Goal: Information Seeking & Learning: Learn about a topic

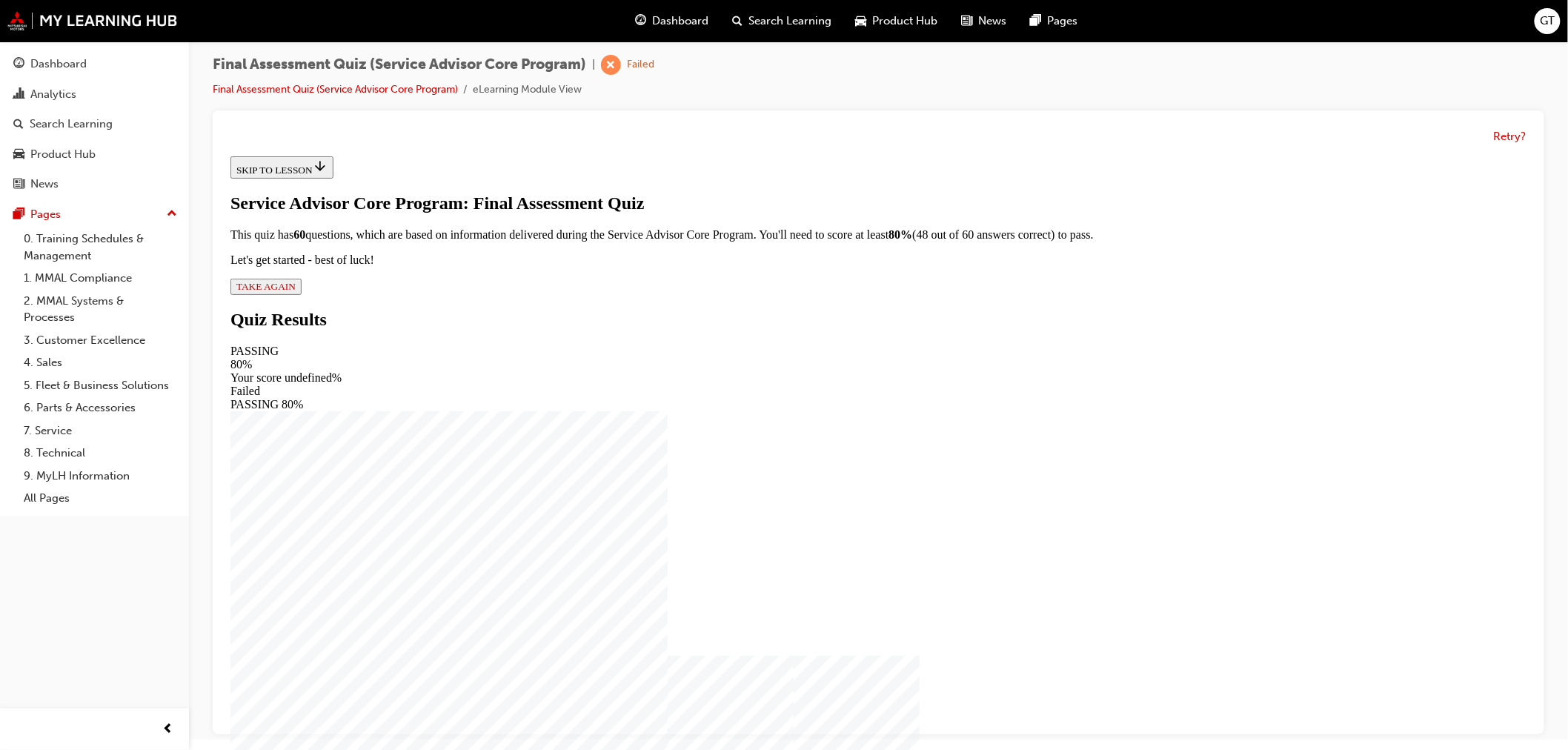
click at [295, 291] on span "TAKE AGAIN" at bounding box center [265, 286] width 60 height 11
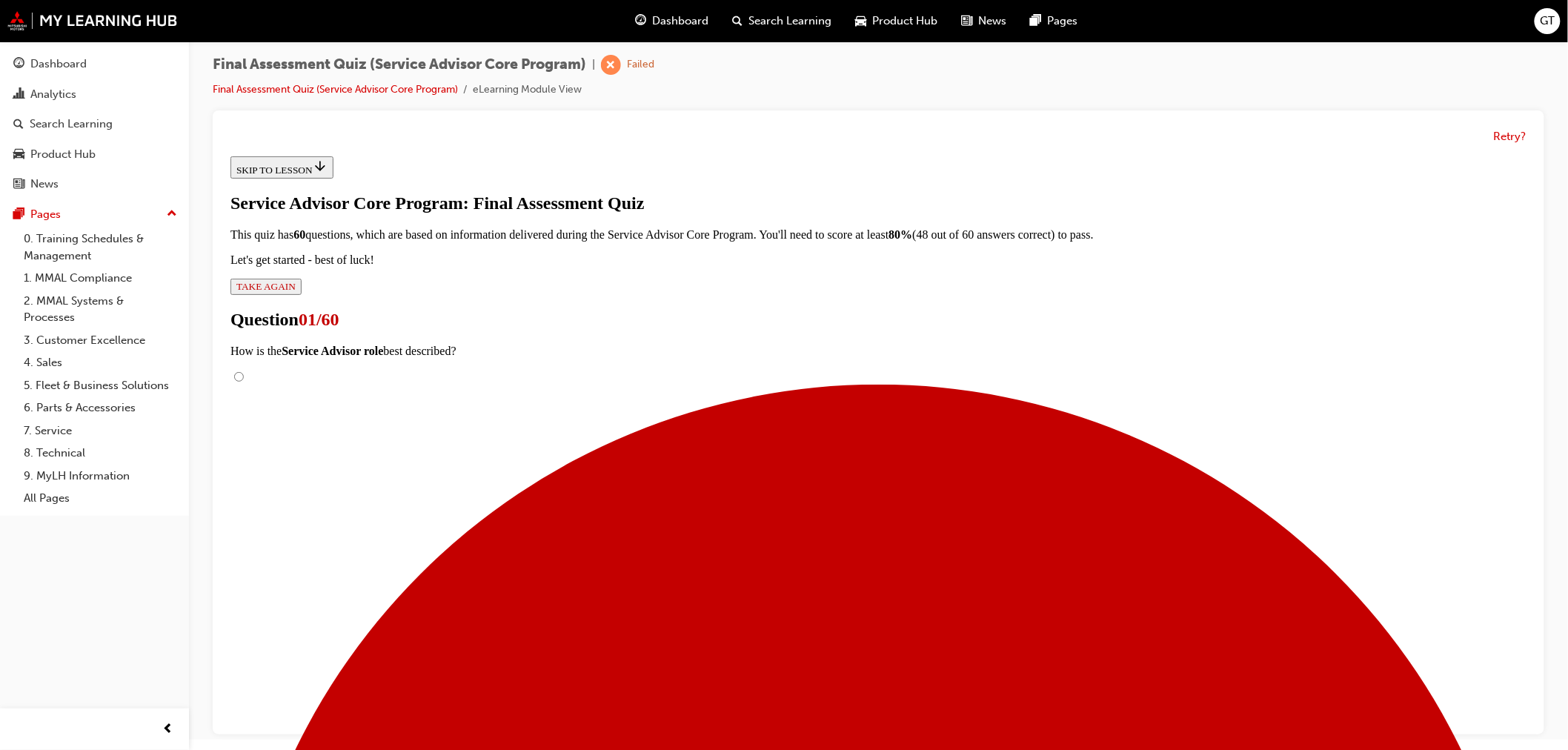
scroll to position [166, 0]
radio input "true"
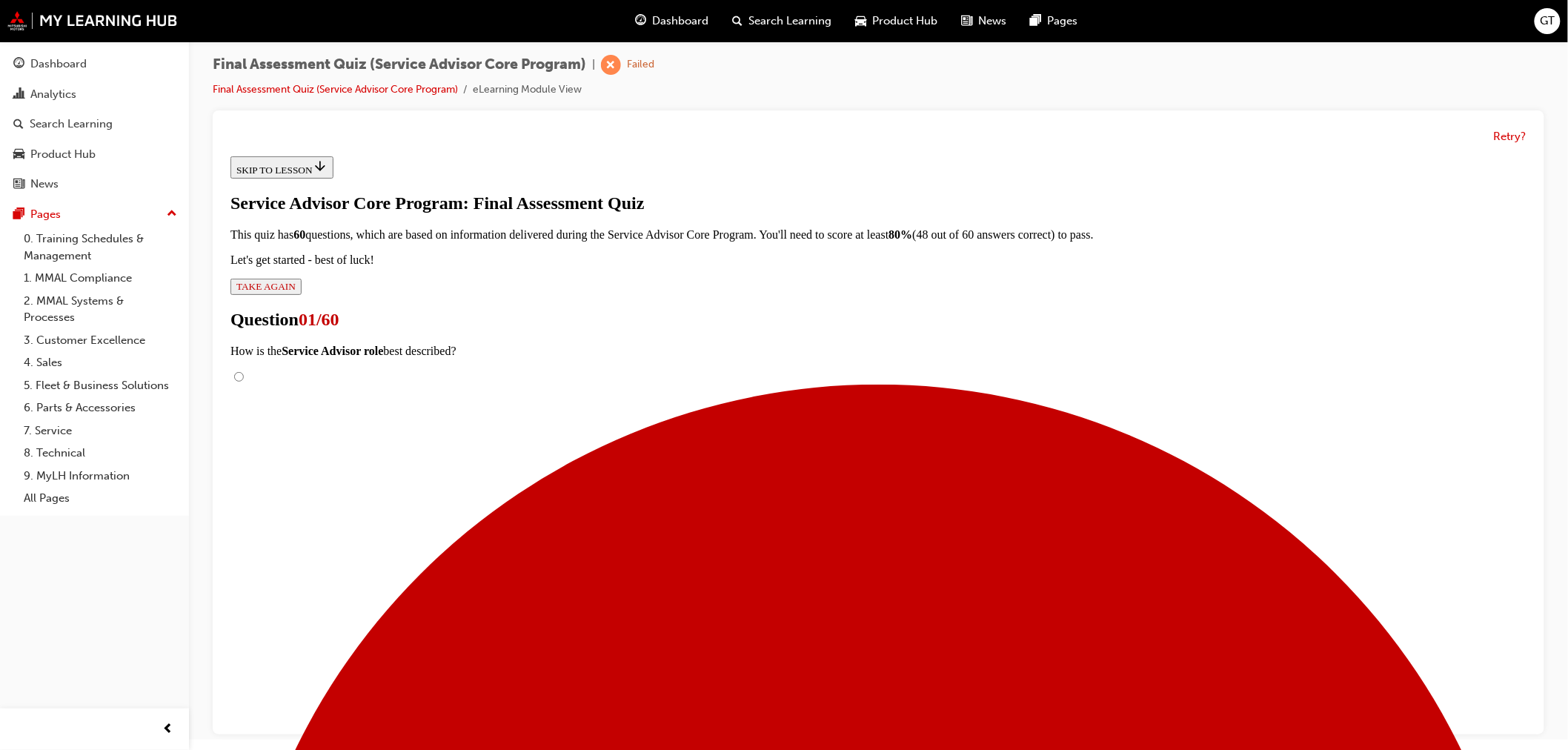
radio input "true"
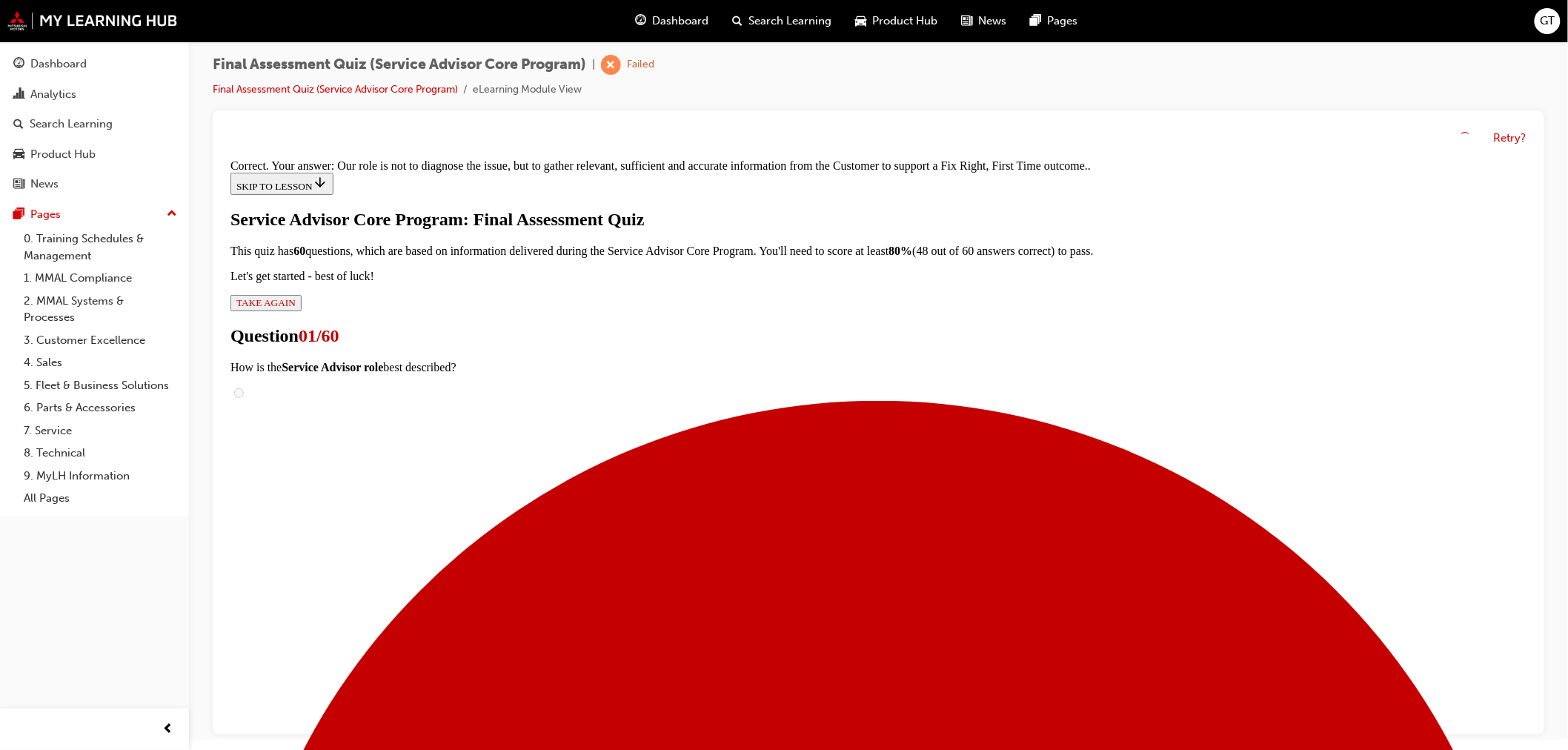
scroll to position [253, 0]
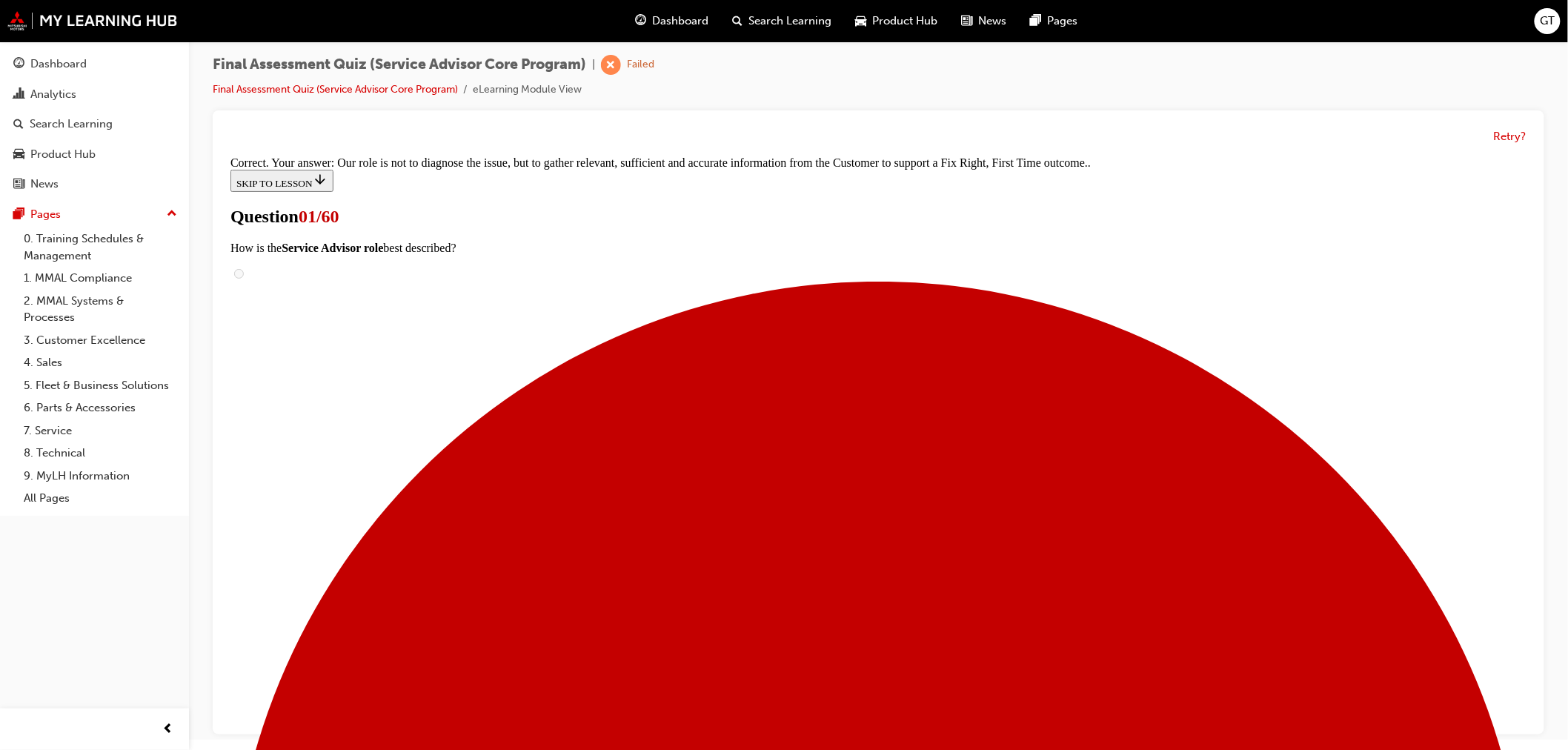
radio input "true"
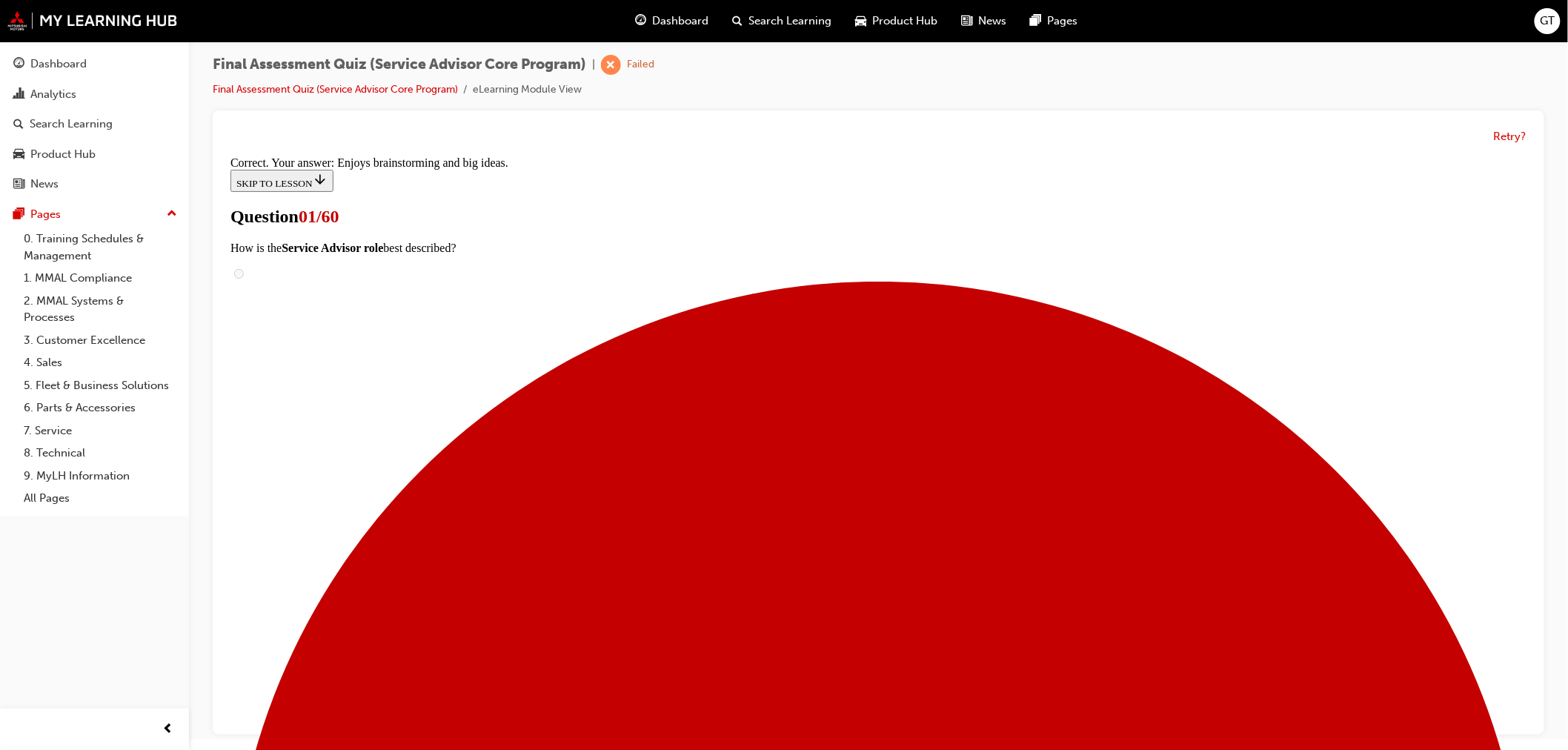
scroll to position [67, 0]
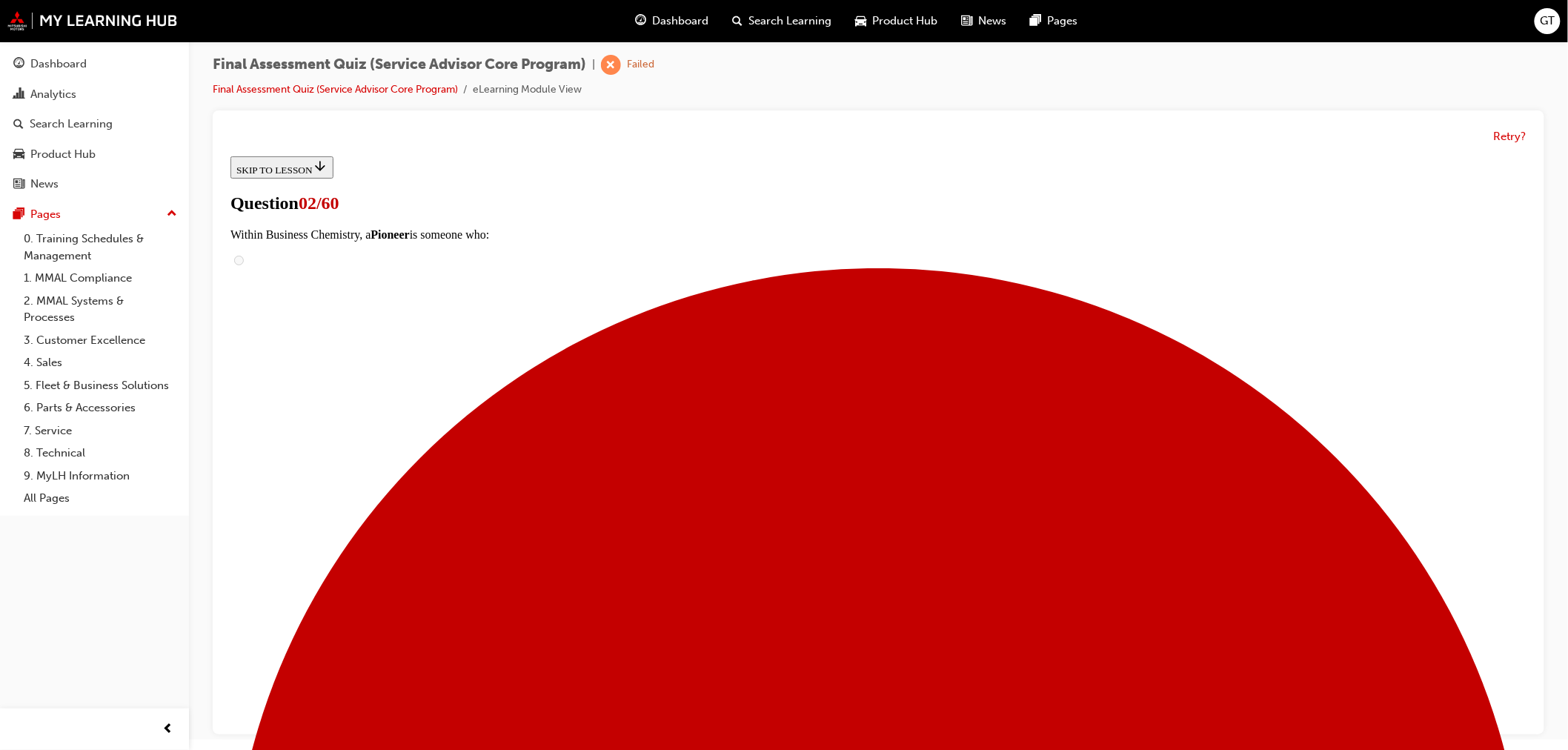
scroll to position [188, 0]
drag, startPoint x: 756, startPoint y: 364, endPoint x: 1010, endPoint y: 354, distance: 254.2
drag, startPoint x: 758, startPoint y: 521, endPoint x: 967, endPoint y: 447, distance: 221.7
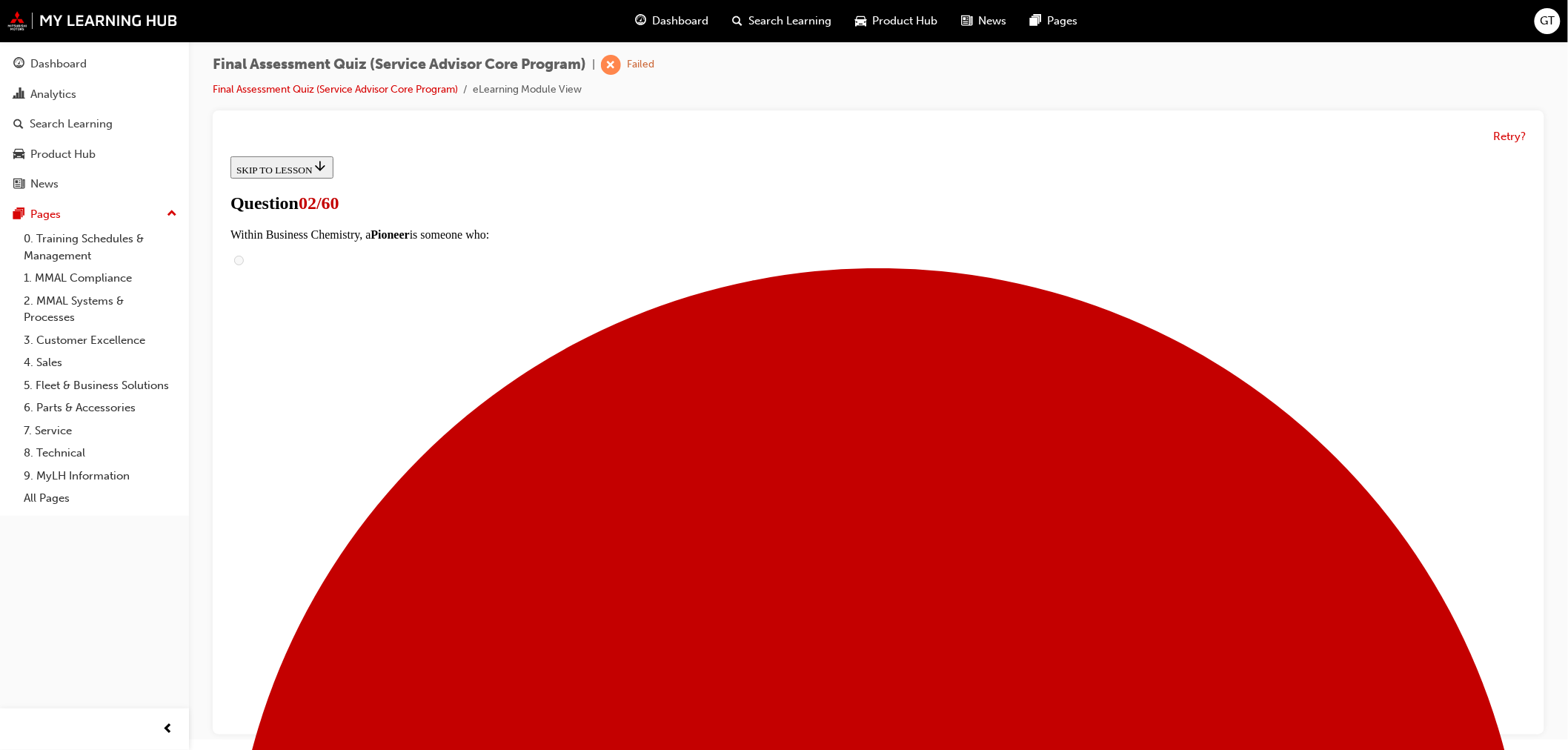
drag, startPoint x: 712, startPoint y: 643, endPoint x: 986, endPoint y: 543, distance: 291.7
drag, startPoint x: 727, startPoint y: 638, endPoint x: 951, endPoint y: 637, distance: 224.0
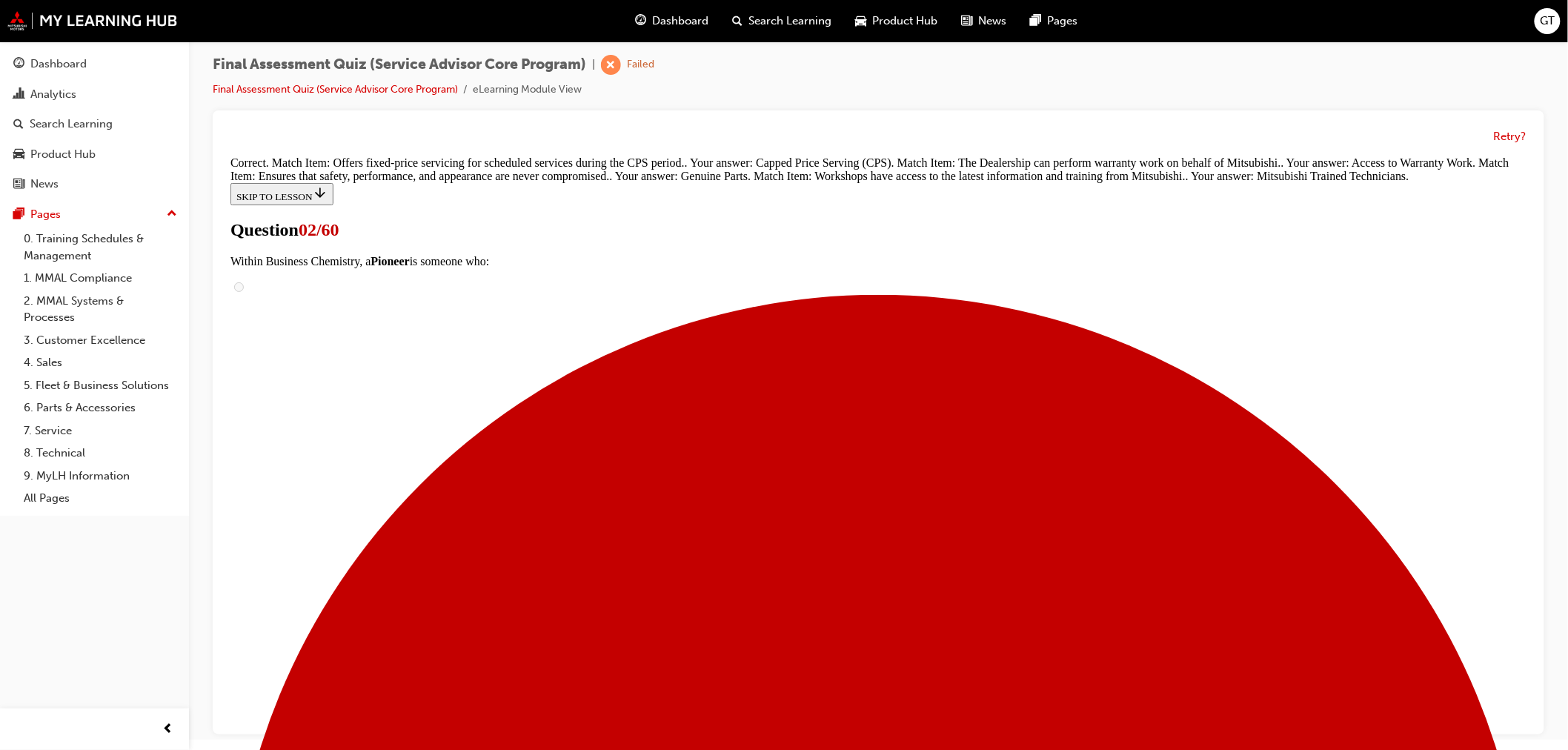
scroll to position [369, 0]
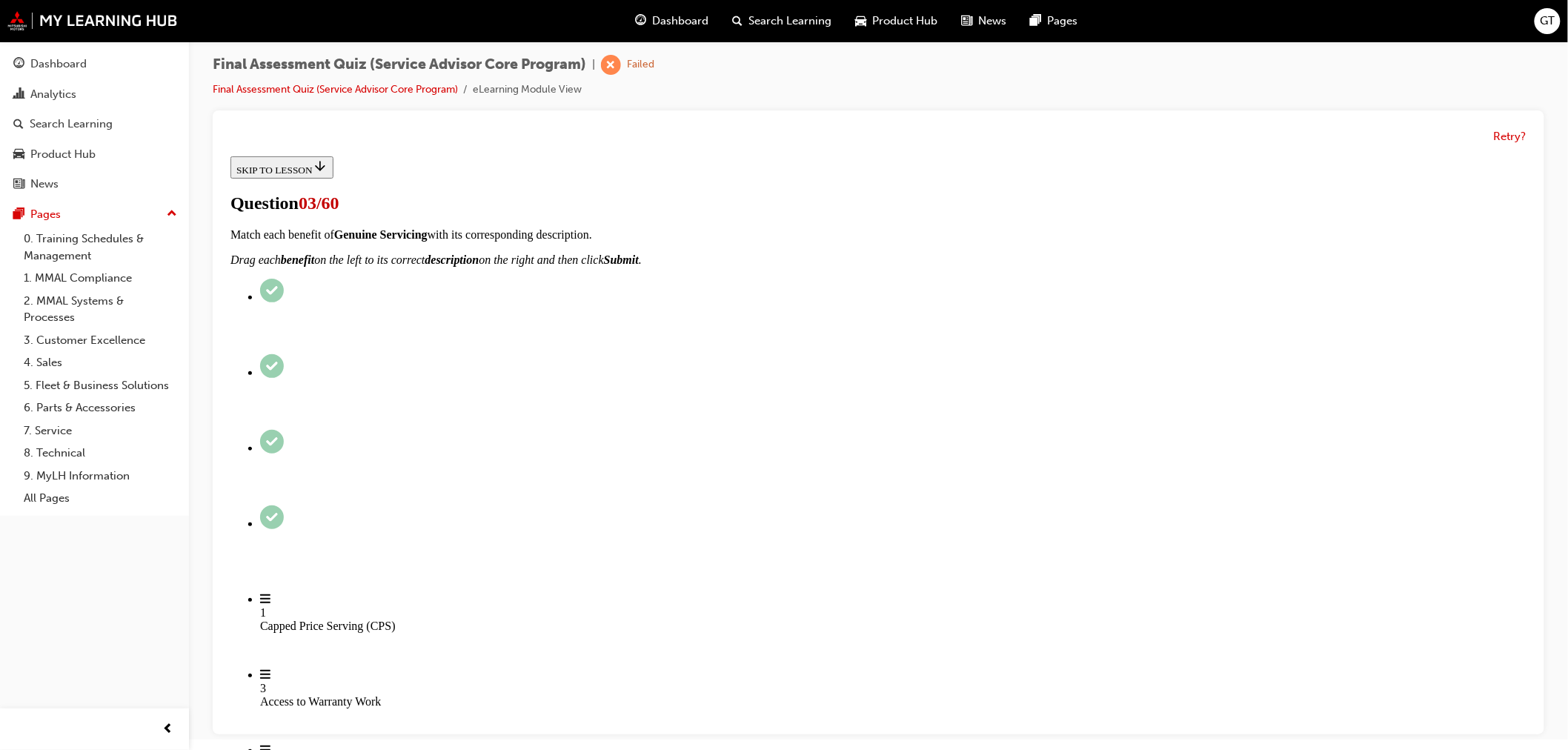
scroll to position [148, 0]
drag, startPoint x: 734, startPoint y: 393, endPoint x: 988, endPoint y: 390, distance: 254.0
drag, startPoint x: 752, startPoint y: 481, endPoint x: 970, endPoint y: 476, distance: 218.1
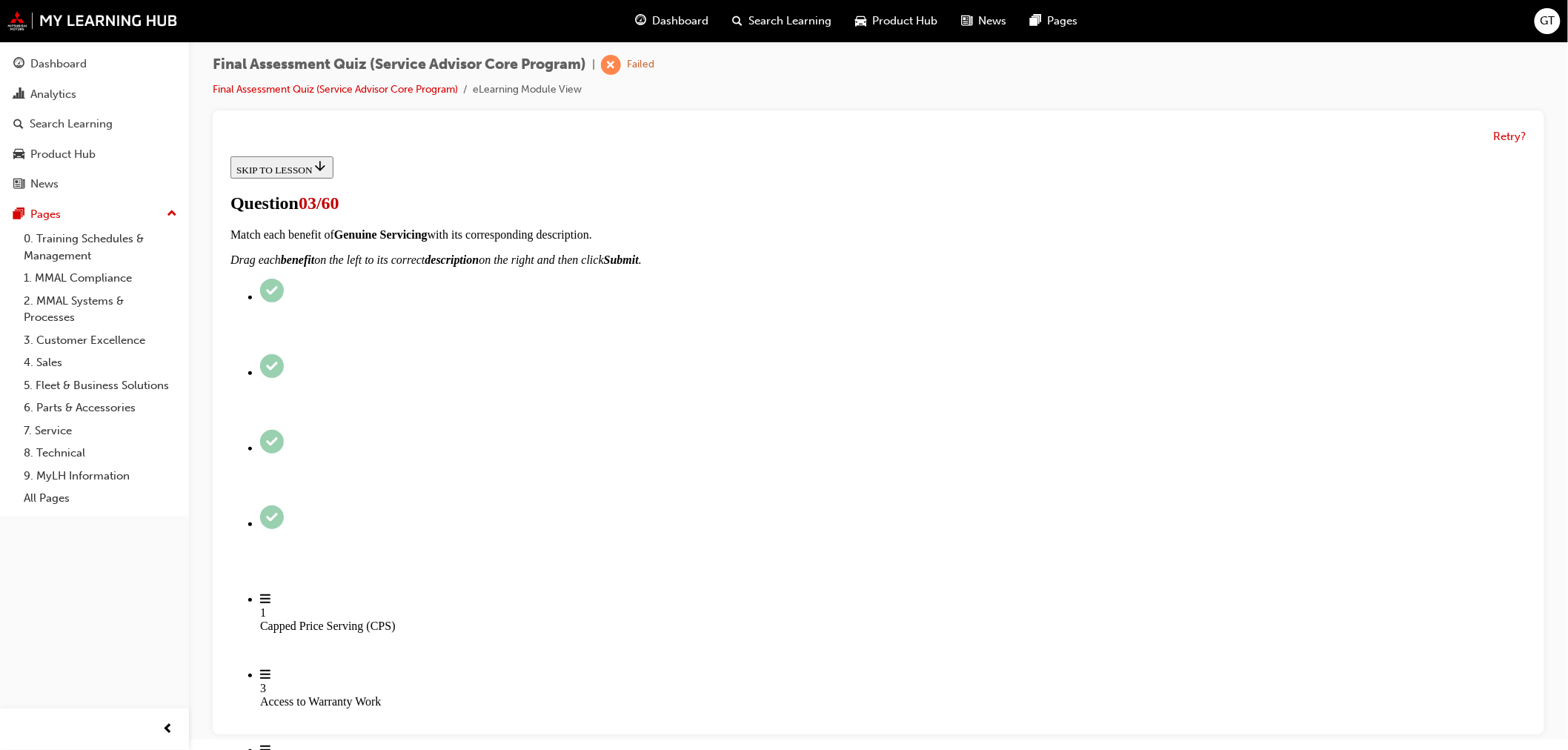
drag, startPoint x: 751, startPoint y: 598, endPoint x: 993, endPoint y: 596, distance: 242.0
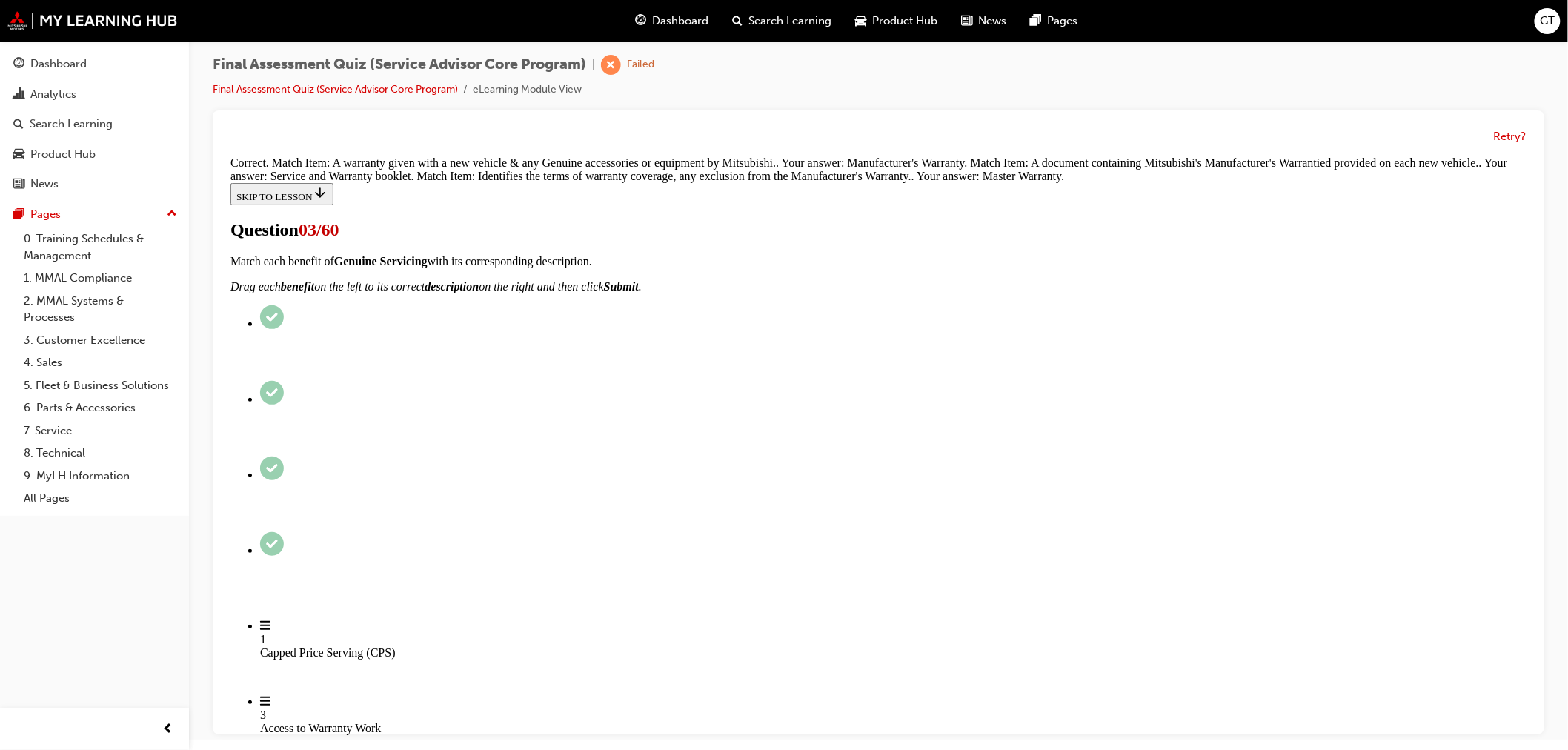
scroll to position [277, 0]
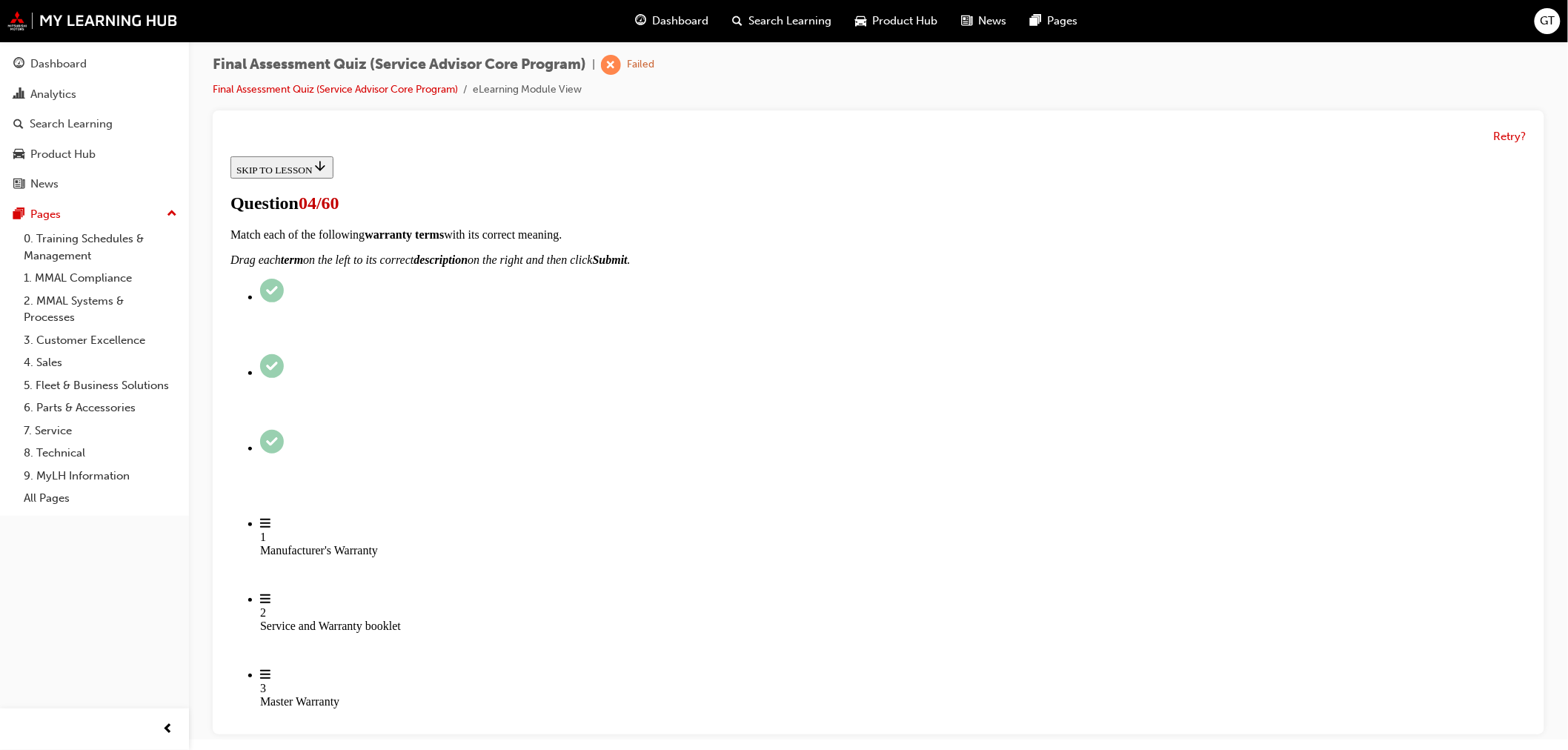
scroll to position [142, 0]
drag, startPoint x: 670, startPoint y: 346, endPoint x: 672, endPoint y: 353, distance: 7.3
checkbox input "true"
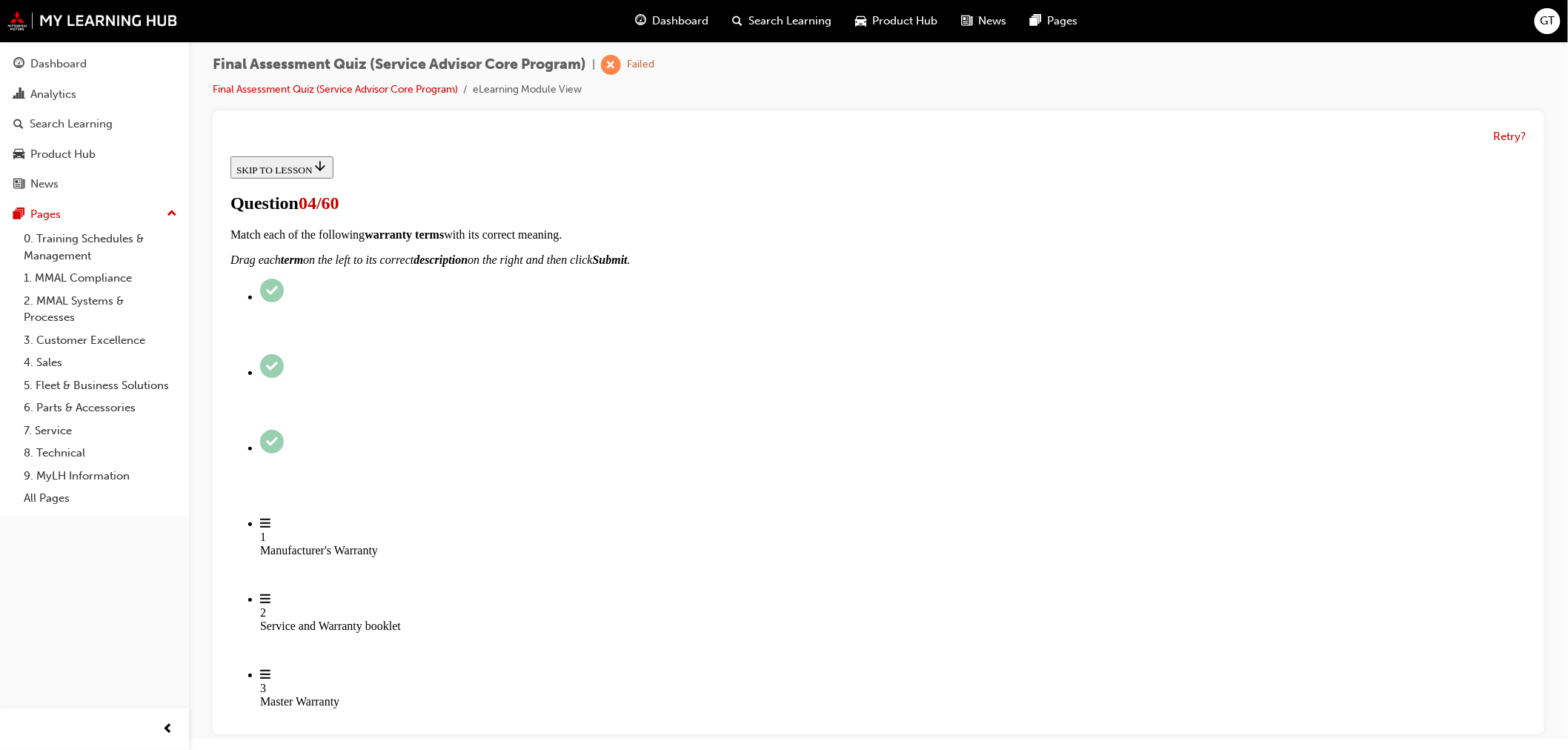
checkbox input "true"
drag, startPoint x: 685, startPoint y: 441, endPoint x: 687, endPoint y: 453, distance: 12.2
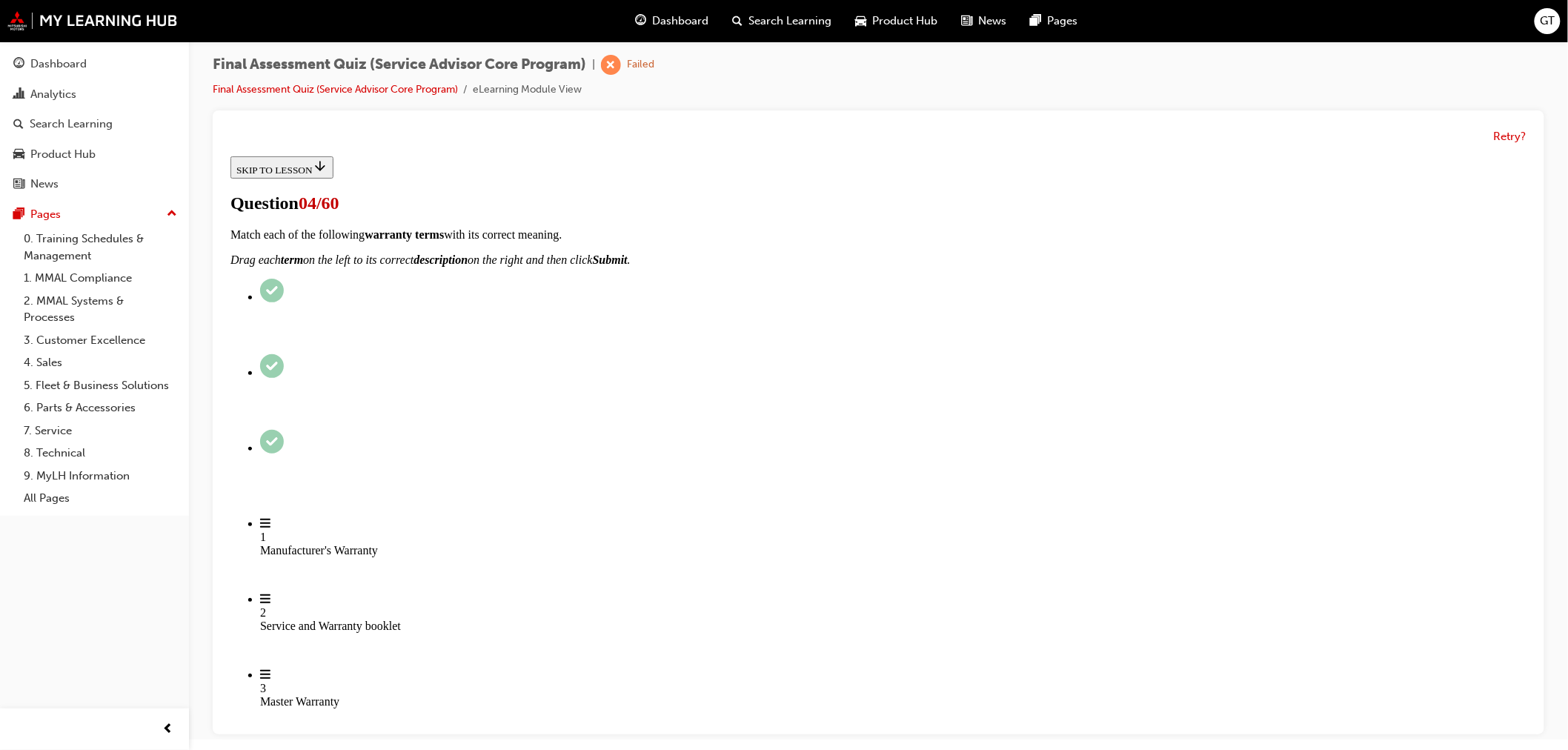
checkbox input "true"
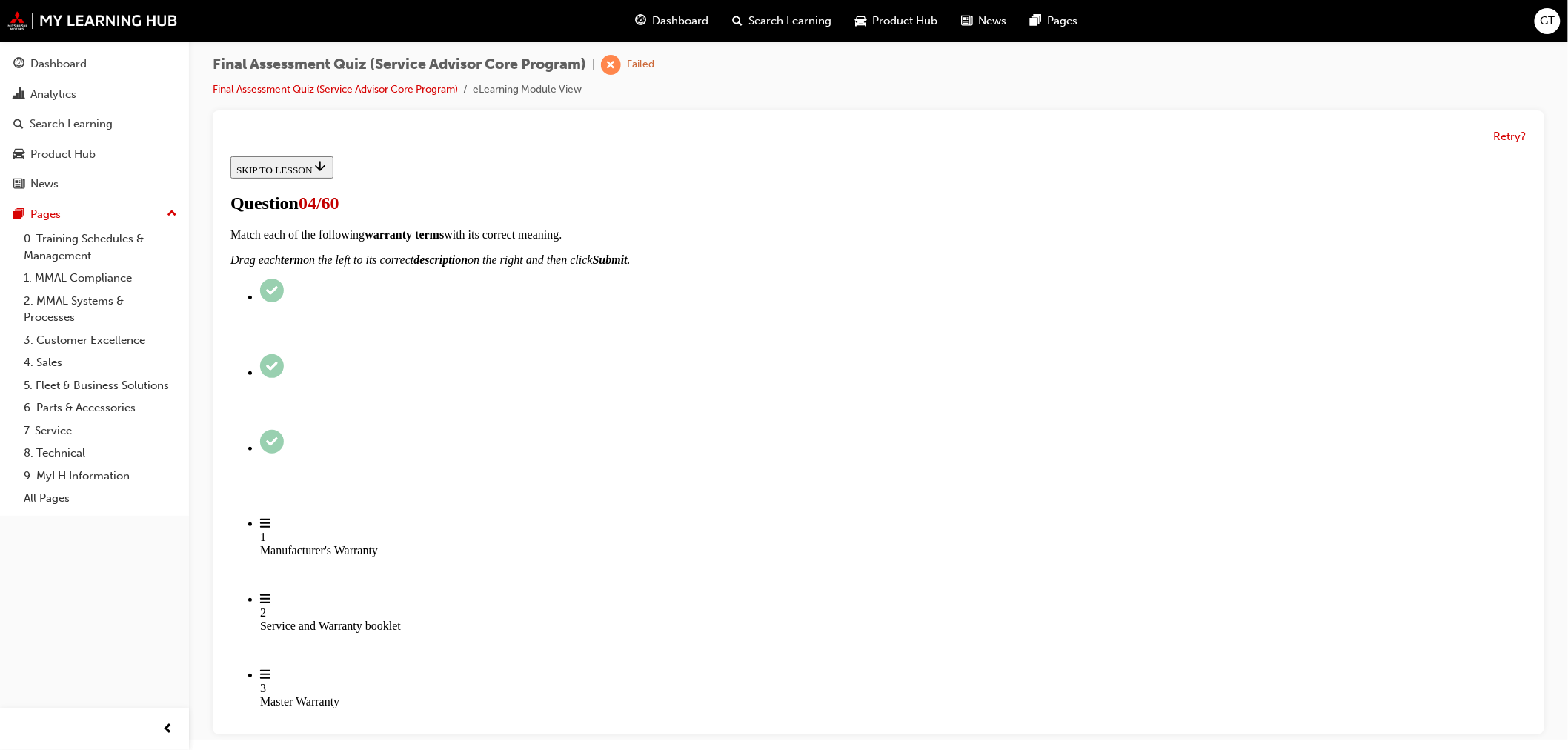
checkbox input "true"
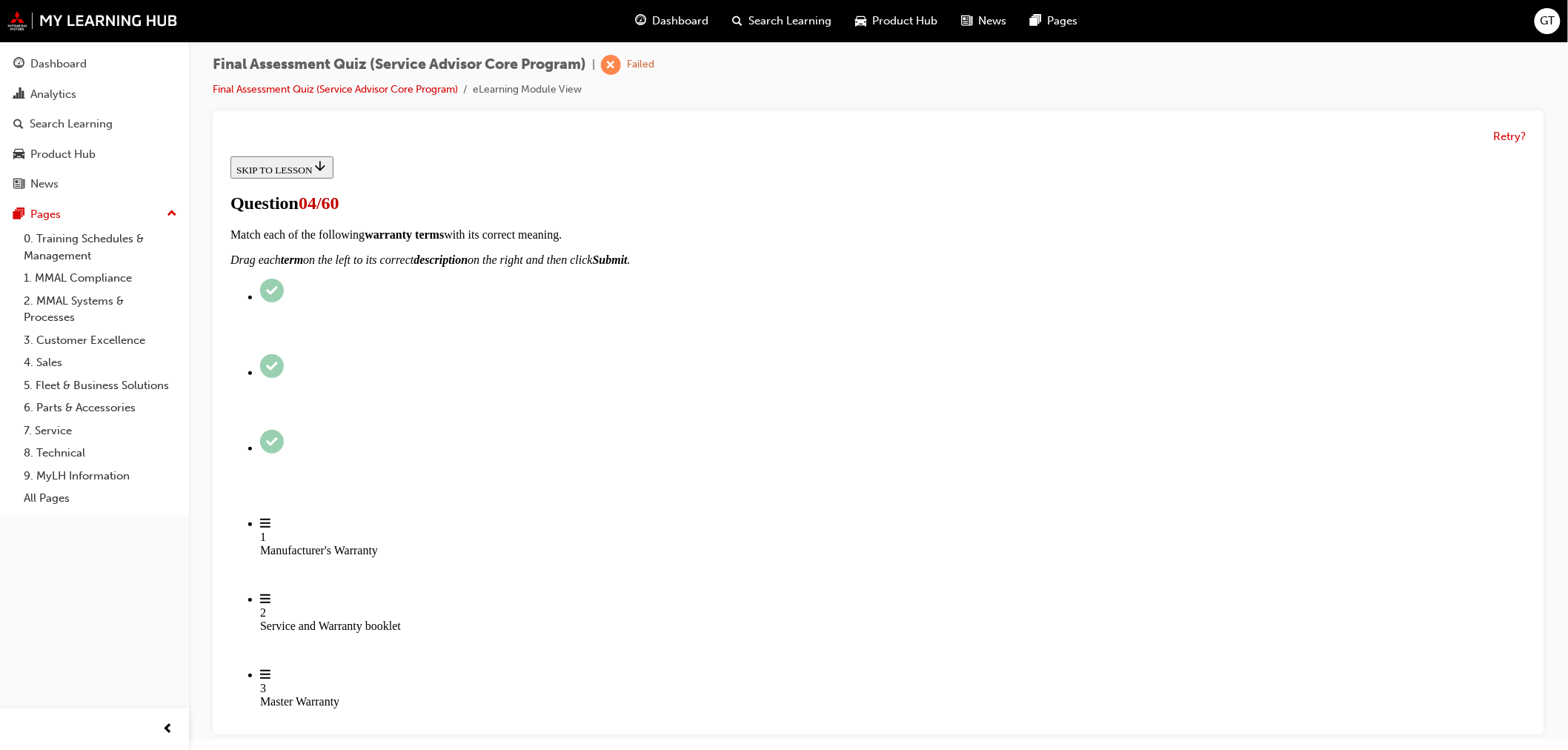
checkbox input "true"
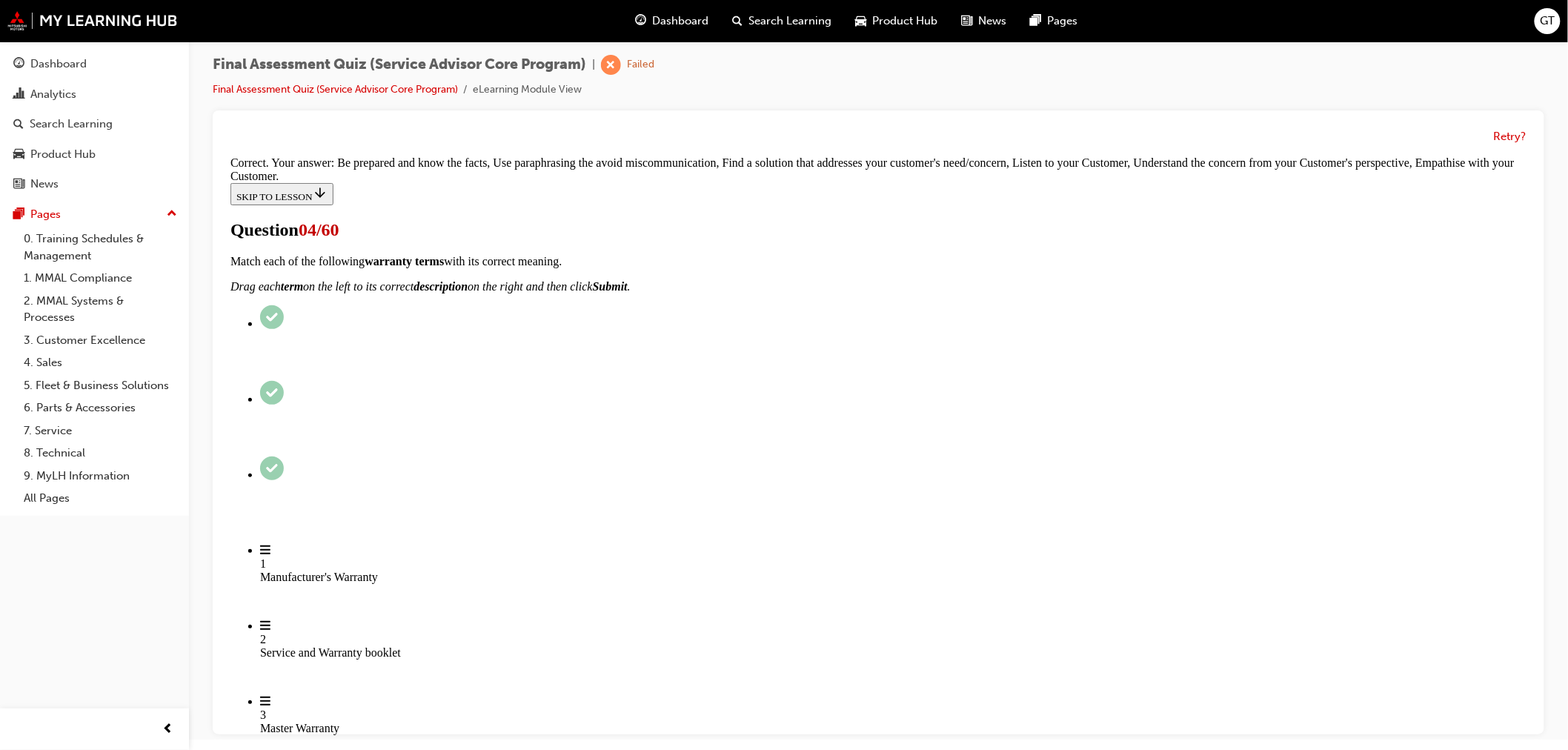
scroll to position [317, 0]
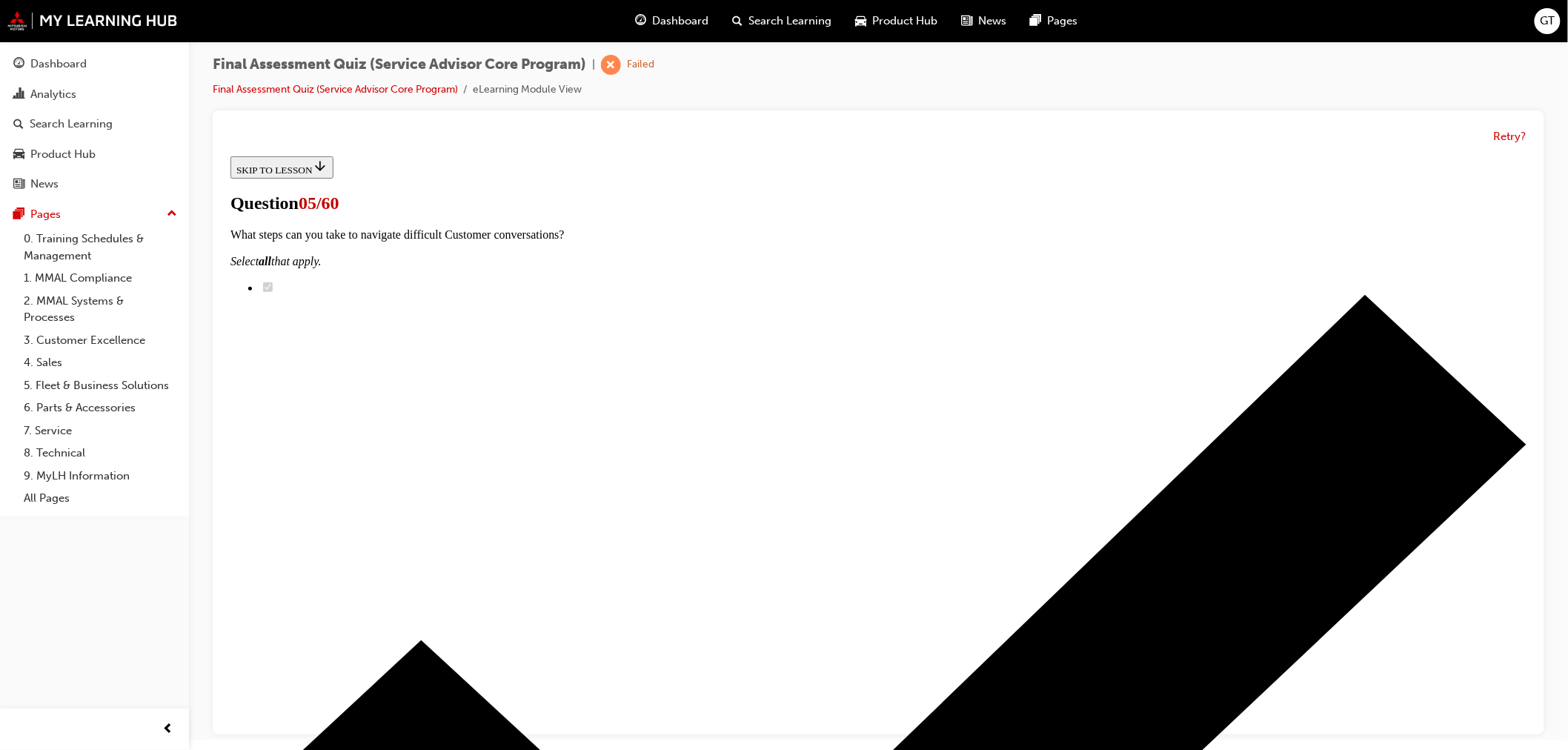
scroll to position [120, 0]
radio input "true"
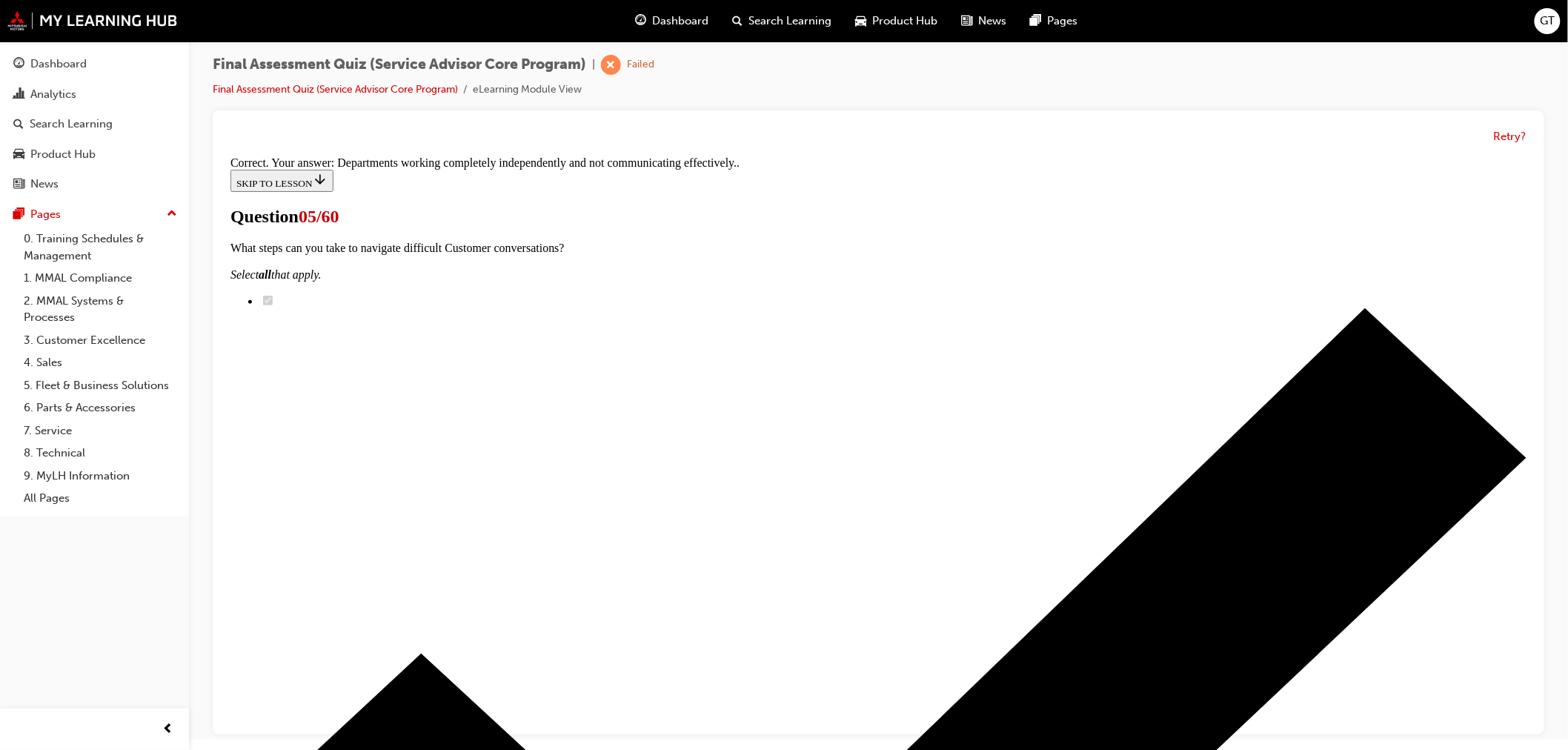
scroll to position [193, 0]
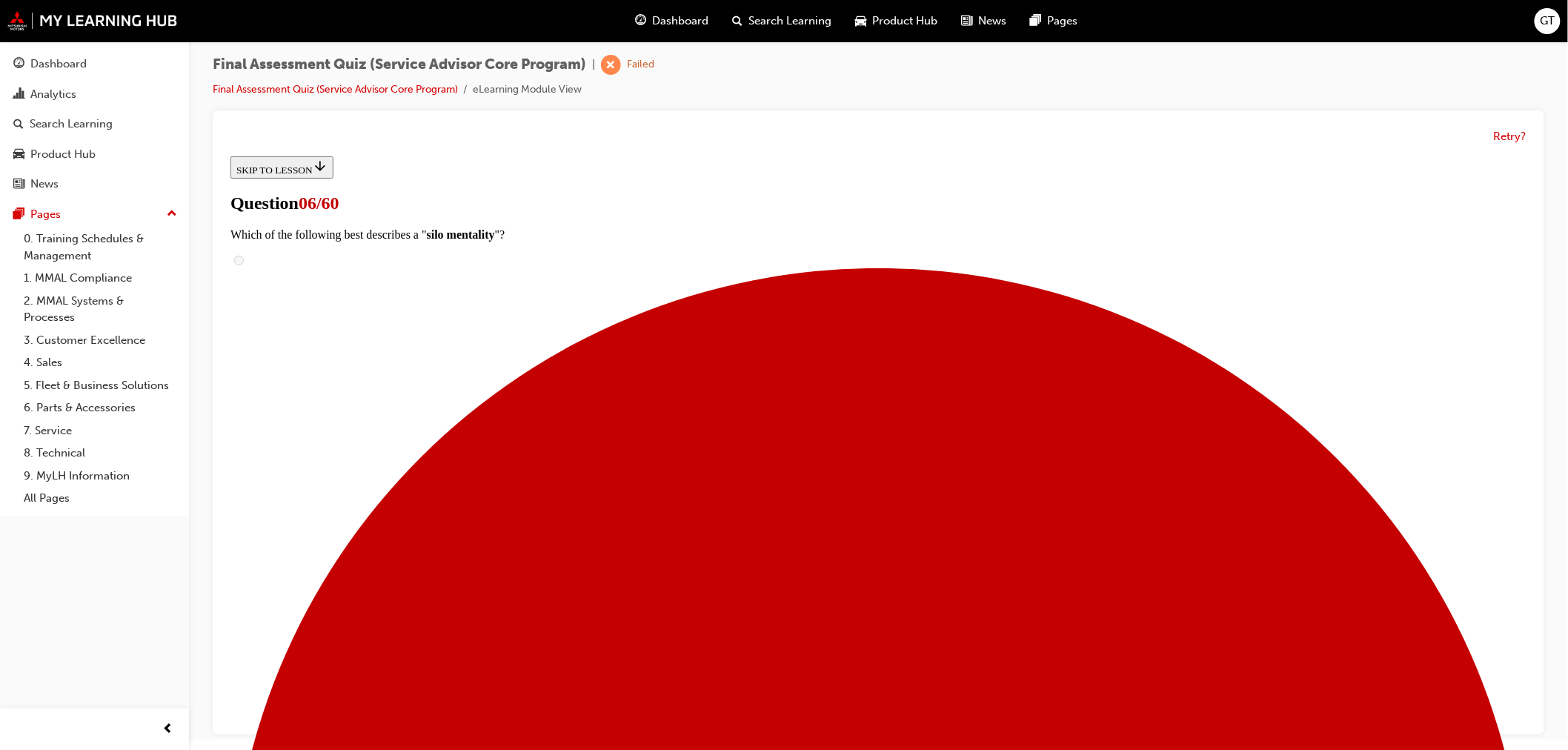
scroll to position [102, 0]
radio input "true"
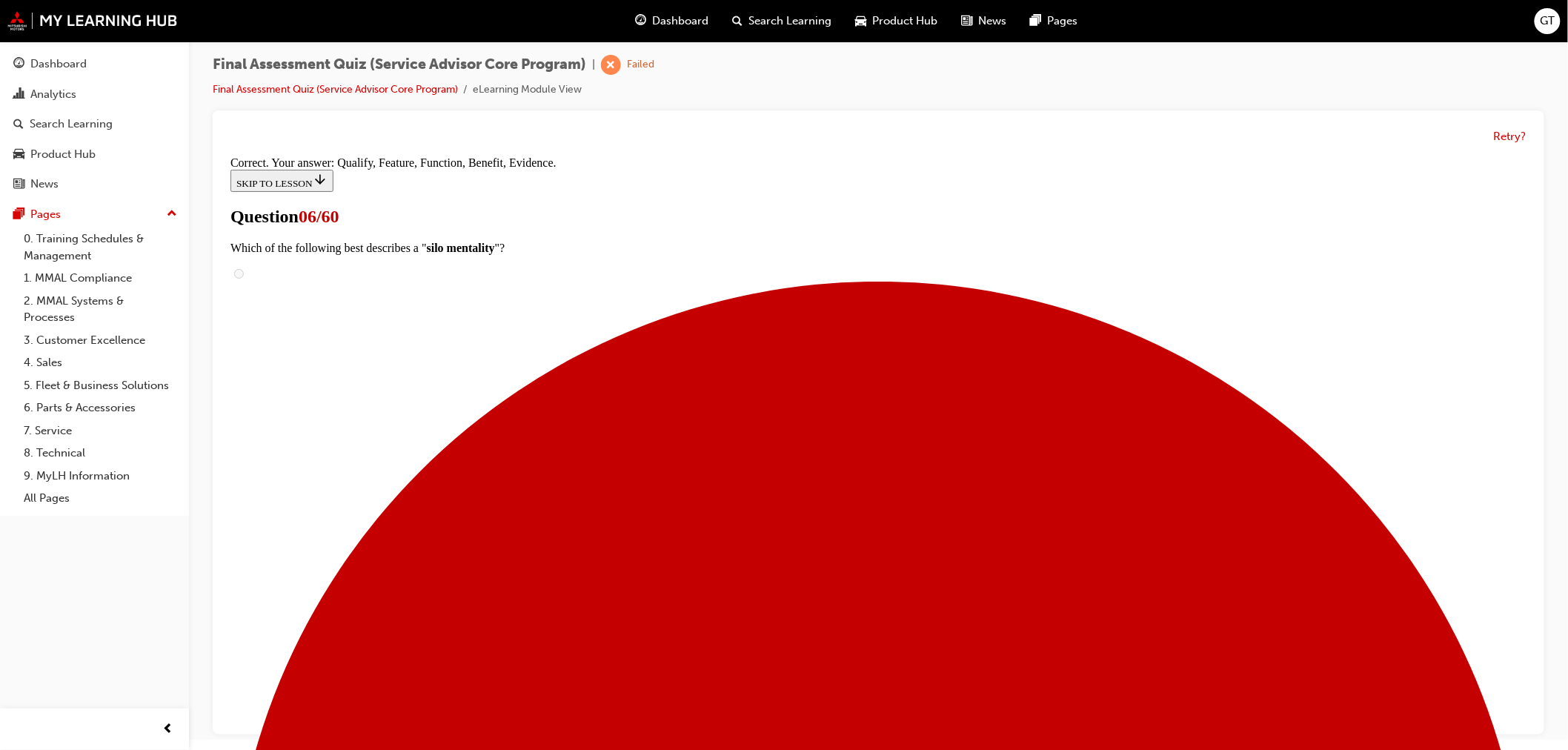
scroll to position [149, 0]
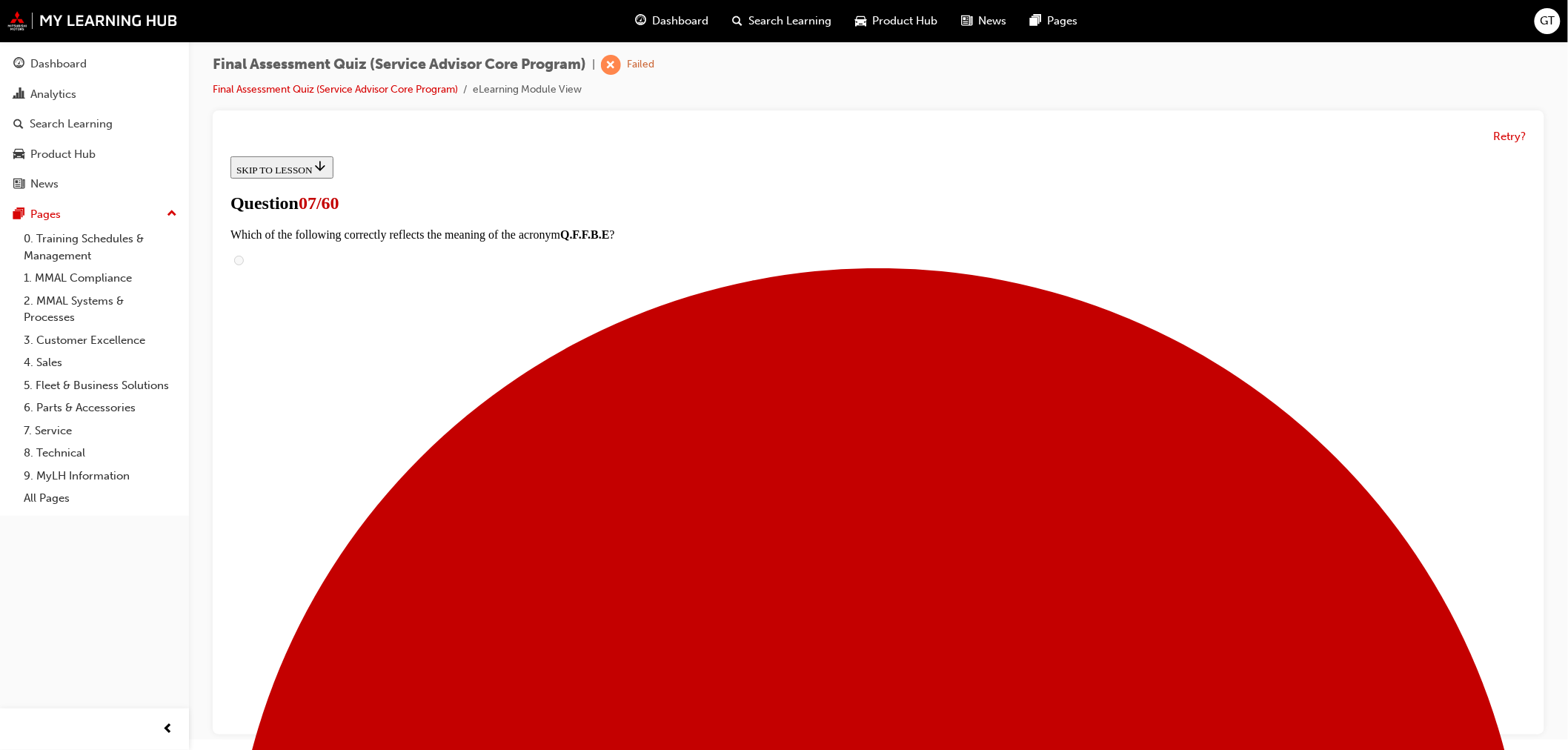
scroll to position [104, 0]
checkbox input "true"
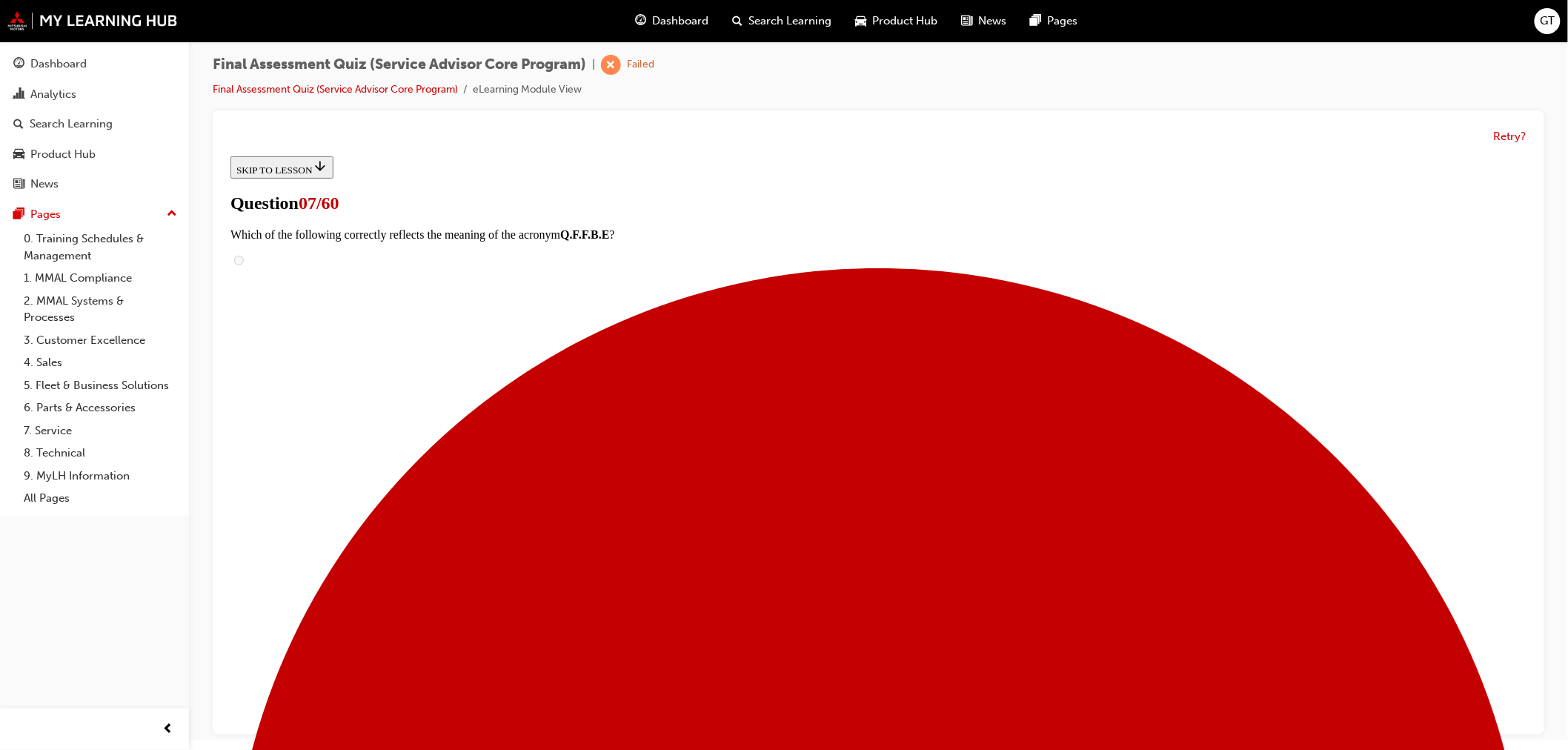
checkbox input "true"
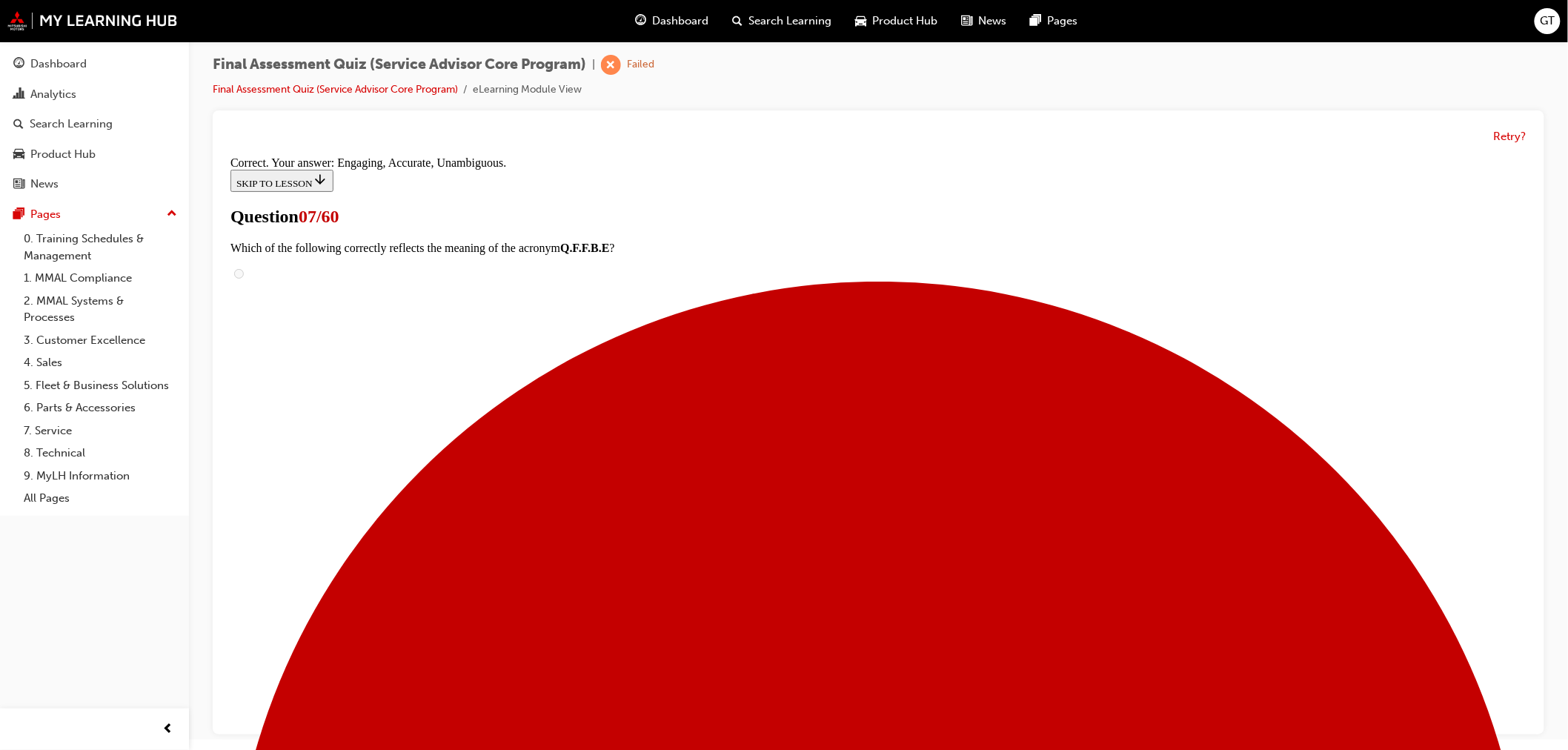
scroll to position [199, 0]
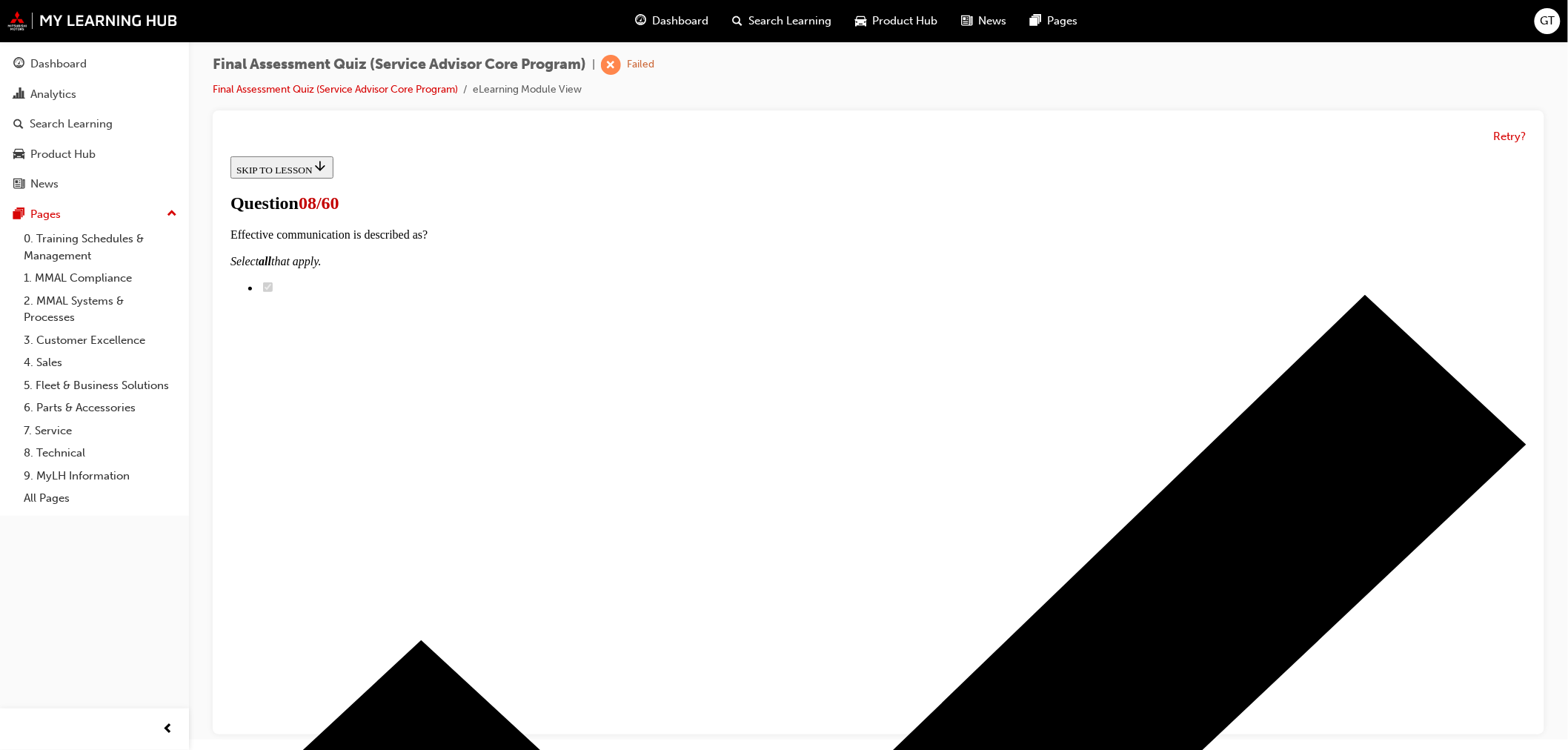
scroll to position [165, 0]
checkbox input "true"
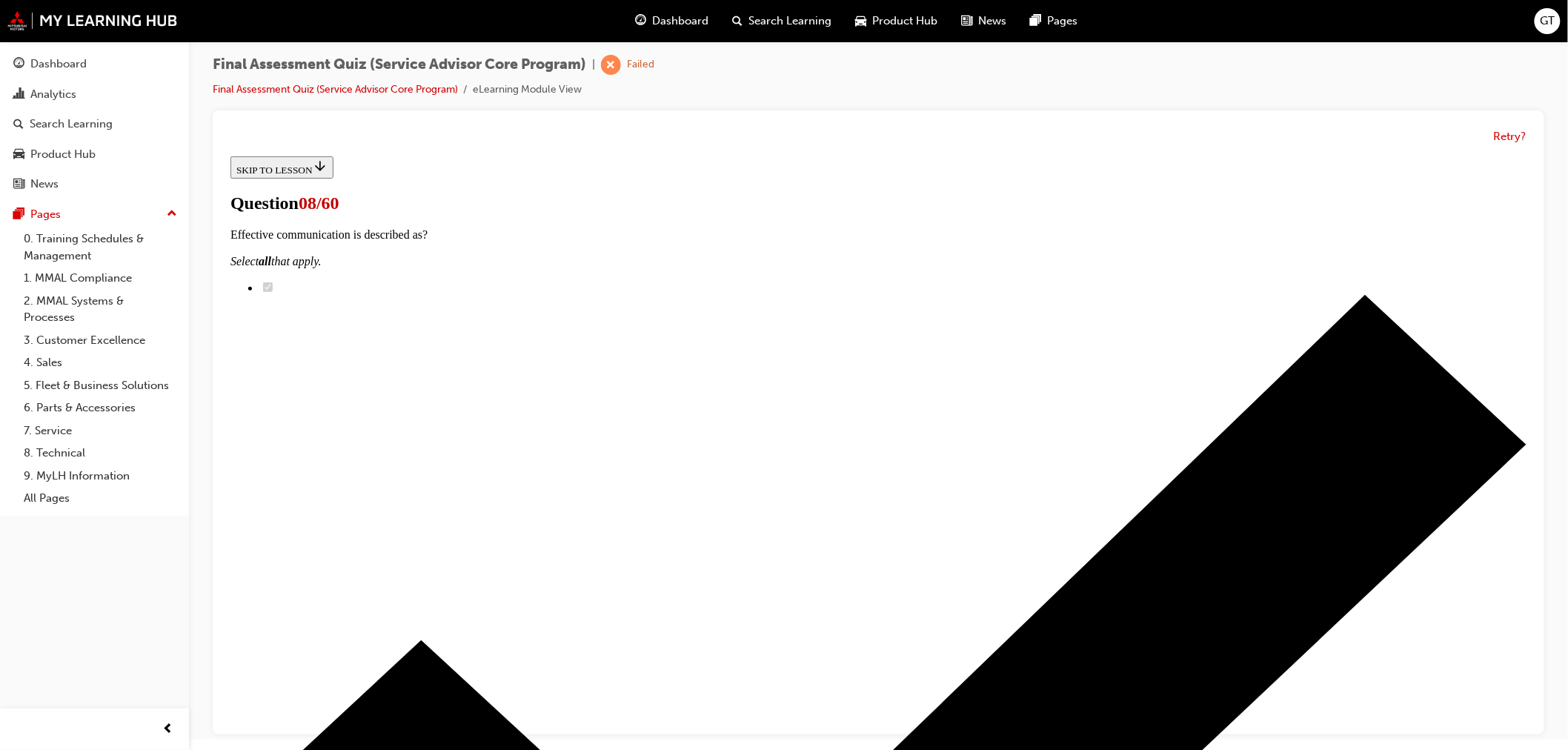
checkbox input "true"
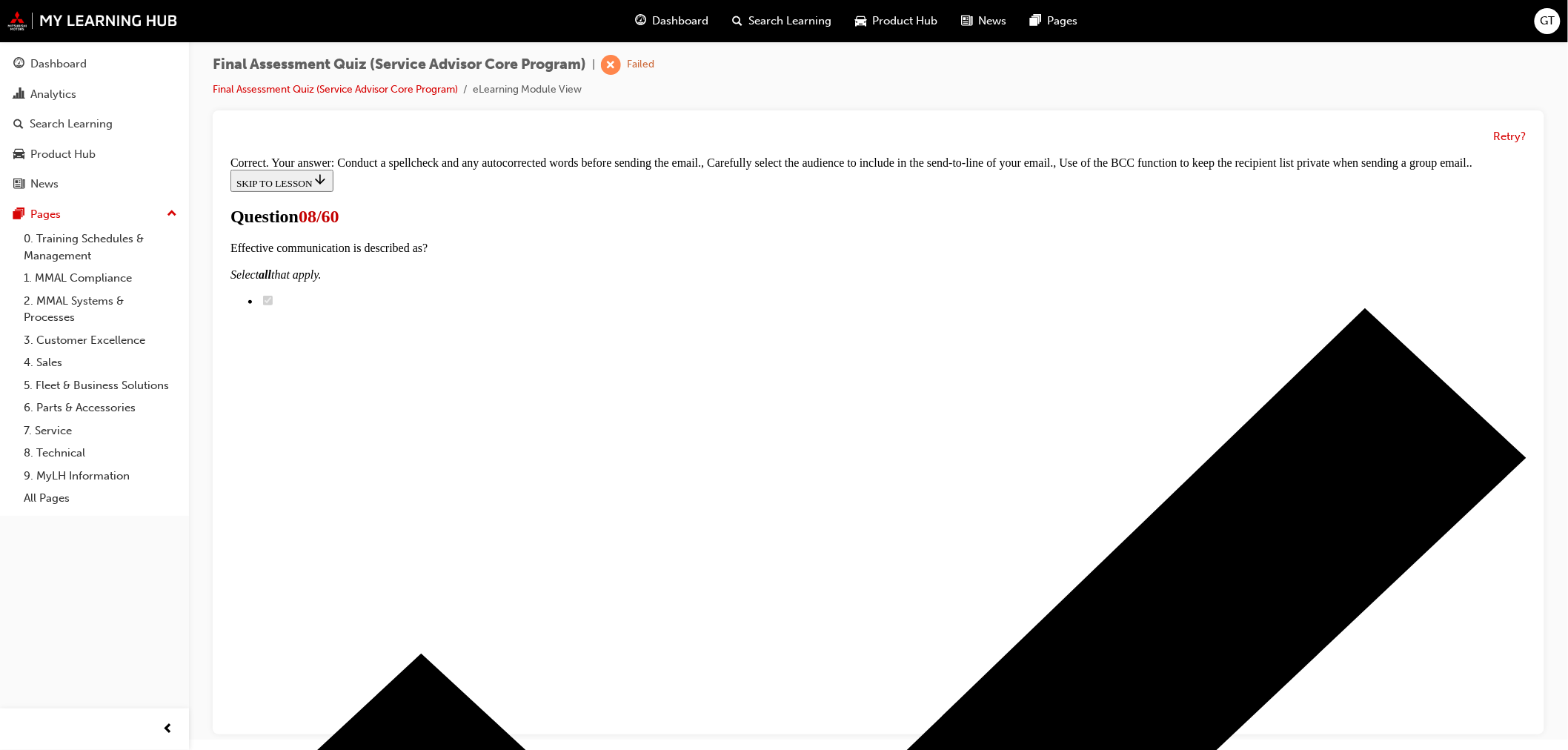
scroll to position [138, 0]
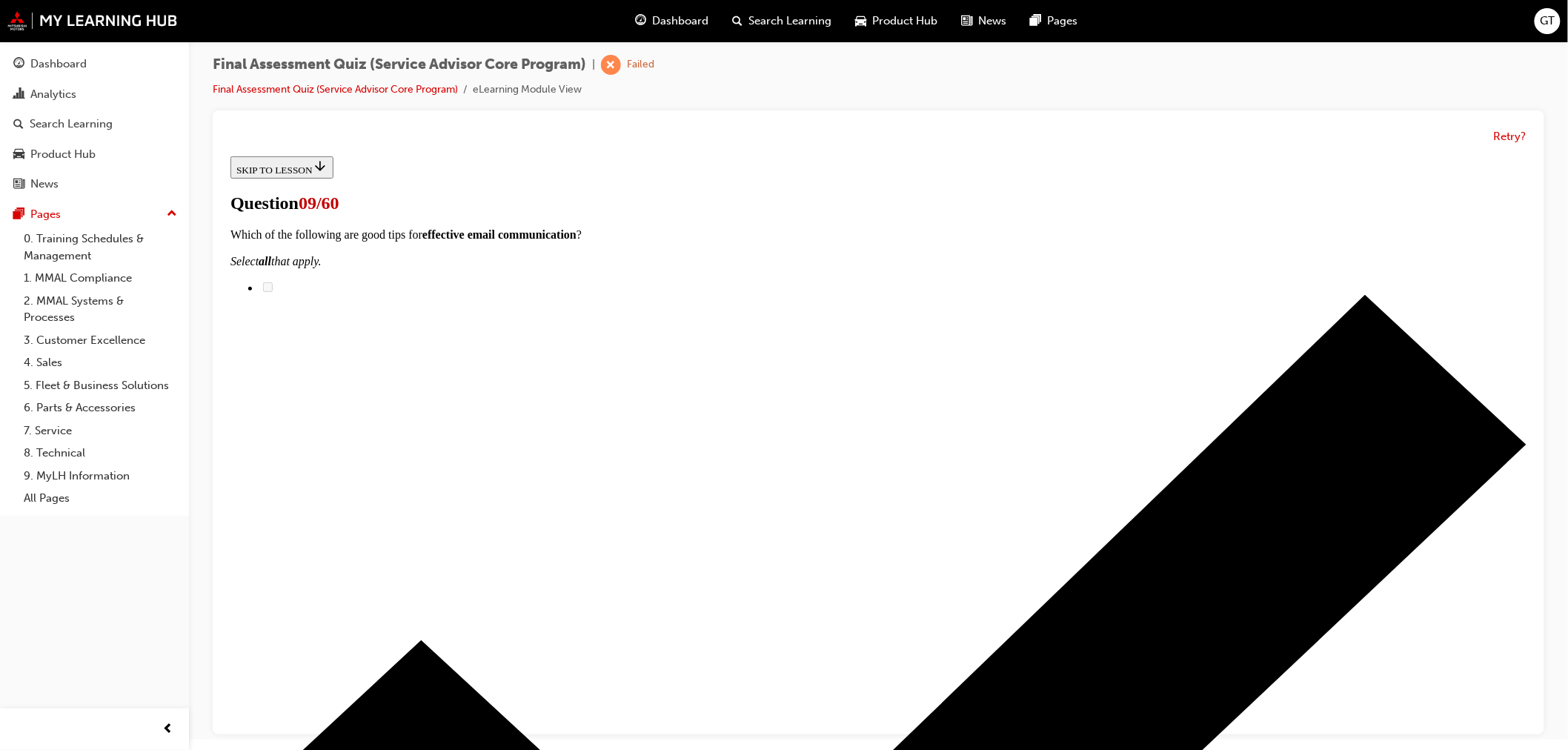
scroll to position [120, 0]
drag, startPoint x: 1184, startPoint y: 702, endPoint x: 1167, endPoint y: 697, distance: 17.7
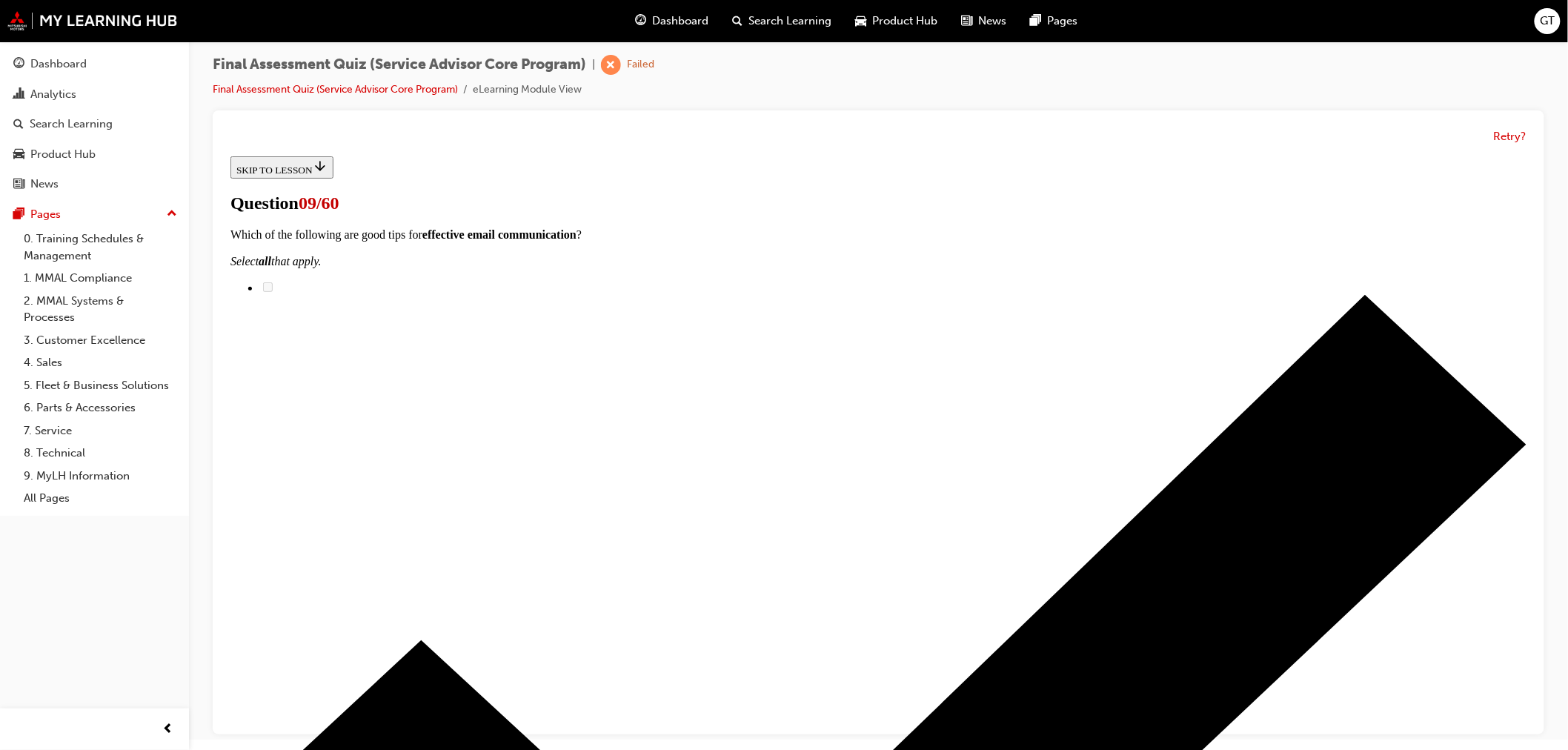
checkbox input "true"
drag, startPoint x: 716, startPoint y: 531, endPoint x: 714, endPoint y: 538, distance: 7.3
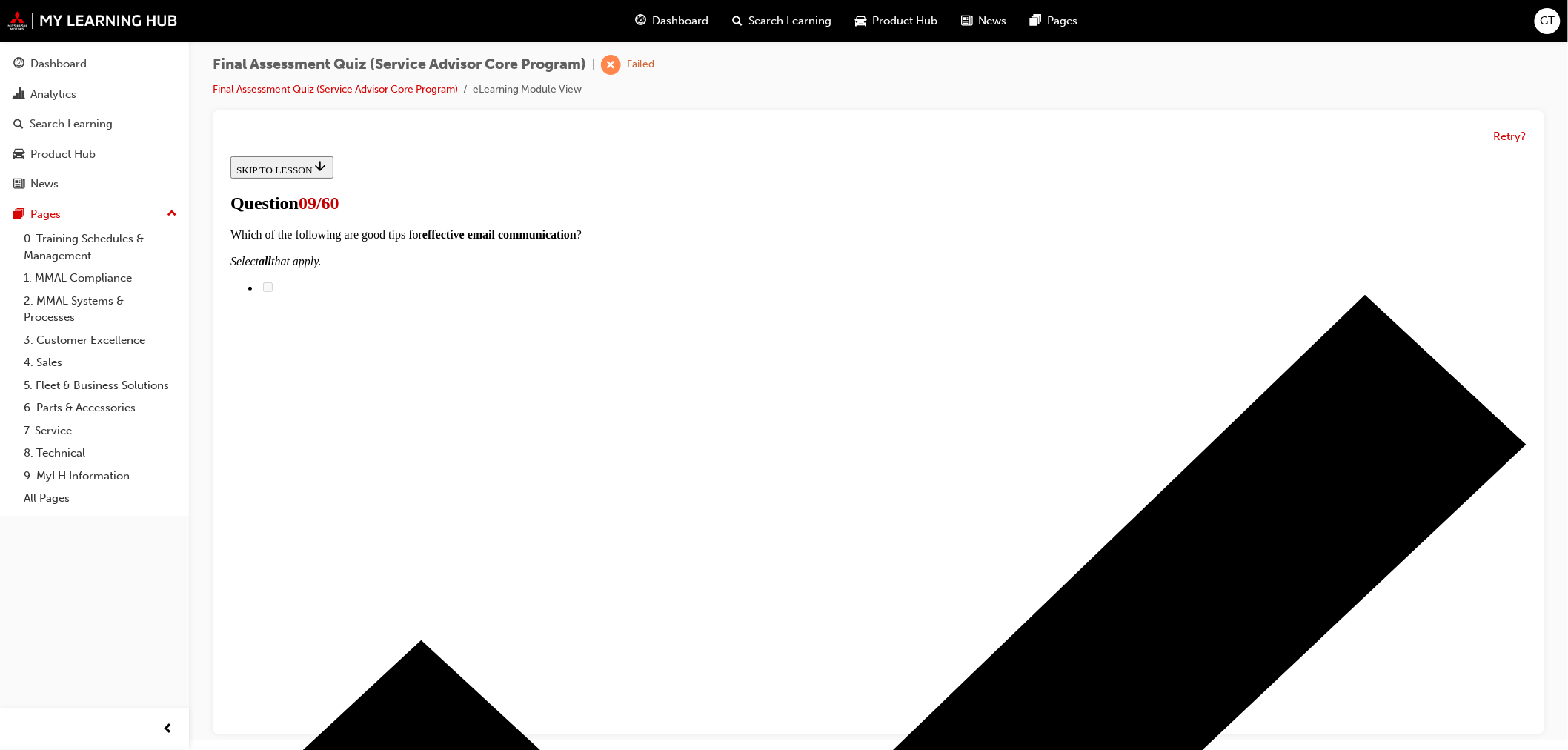
checkbox input "true"
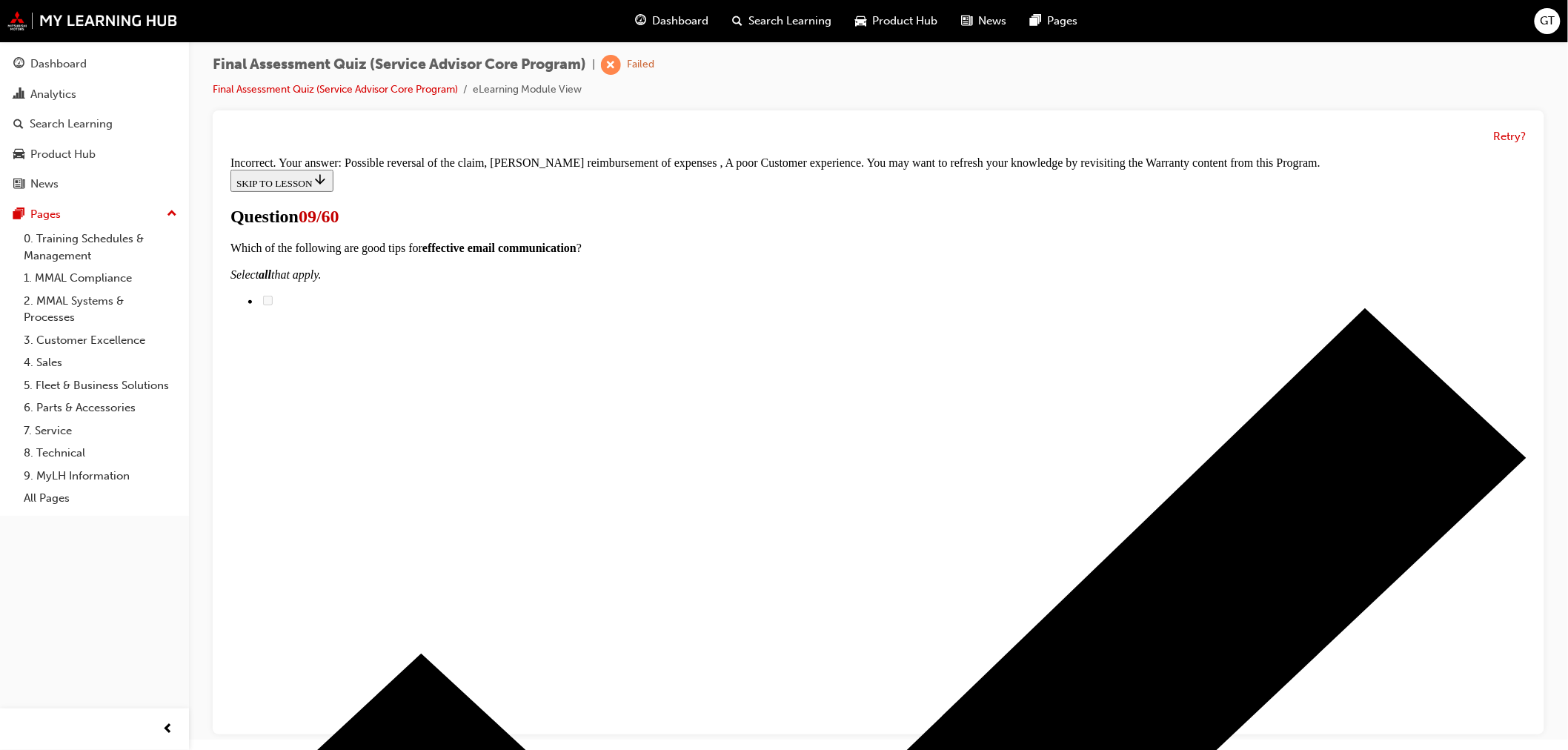
scroll to position [290, 0]
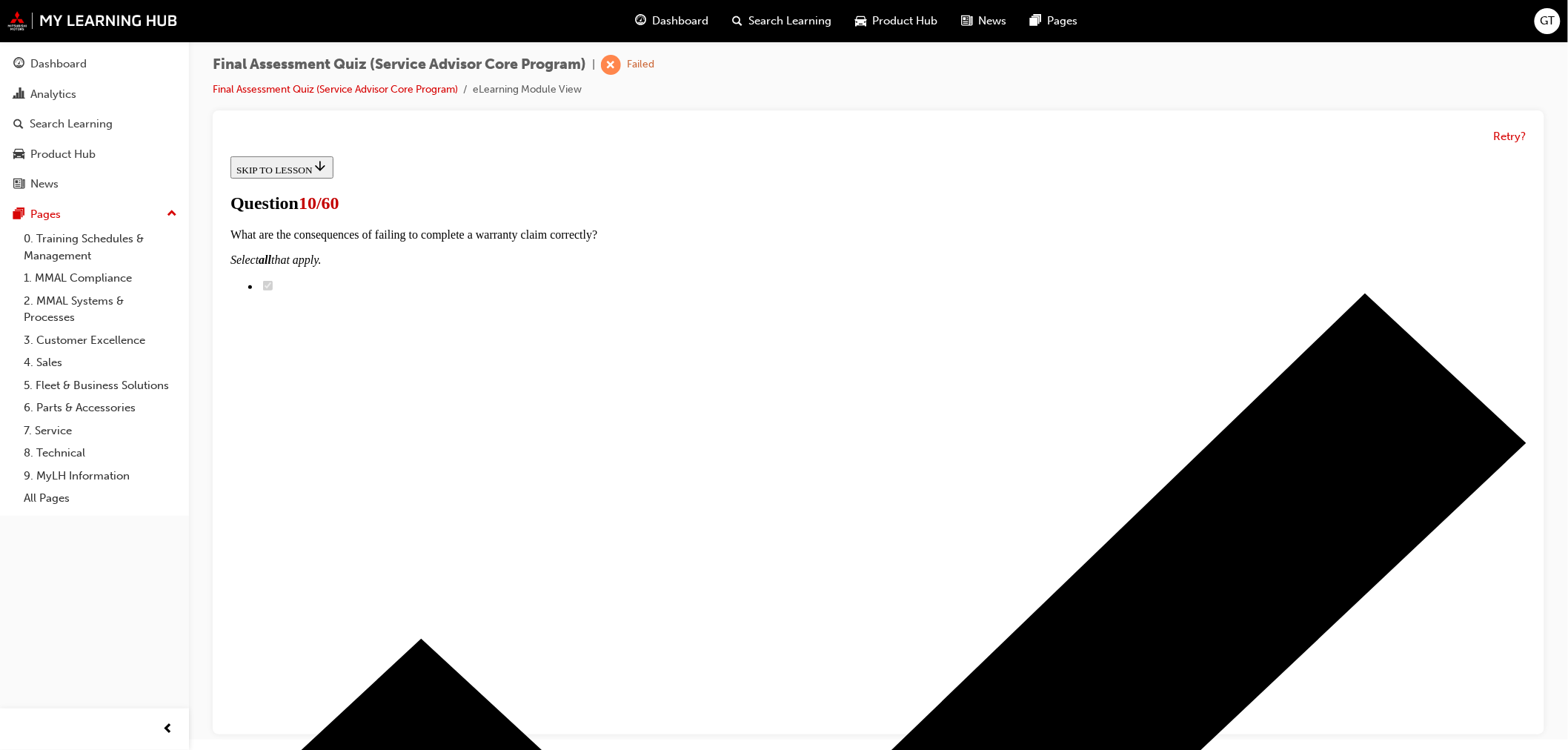
scroll to position [148, 0]
drag, startPoint x: 719, startPoint y: 503, endPoint x: 994, endPoint y: 511, distance: 275.1
drag, startPoint x: 761, startPoint y: 567, endPoint x: 1001, endPoint y: 408, distance: 287.9
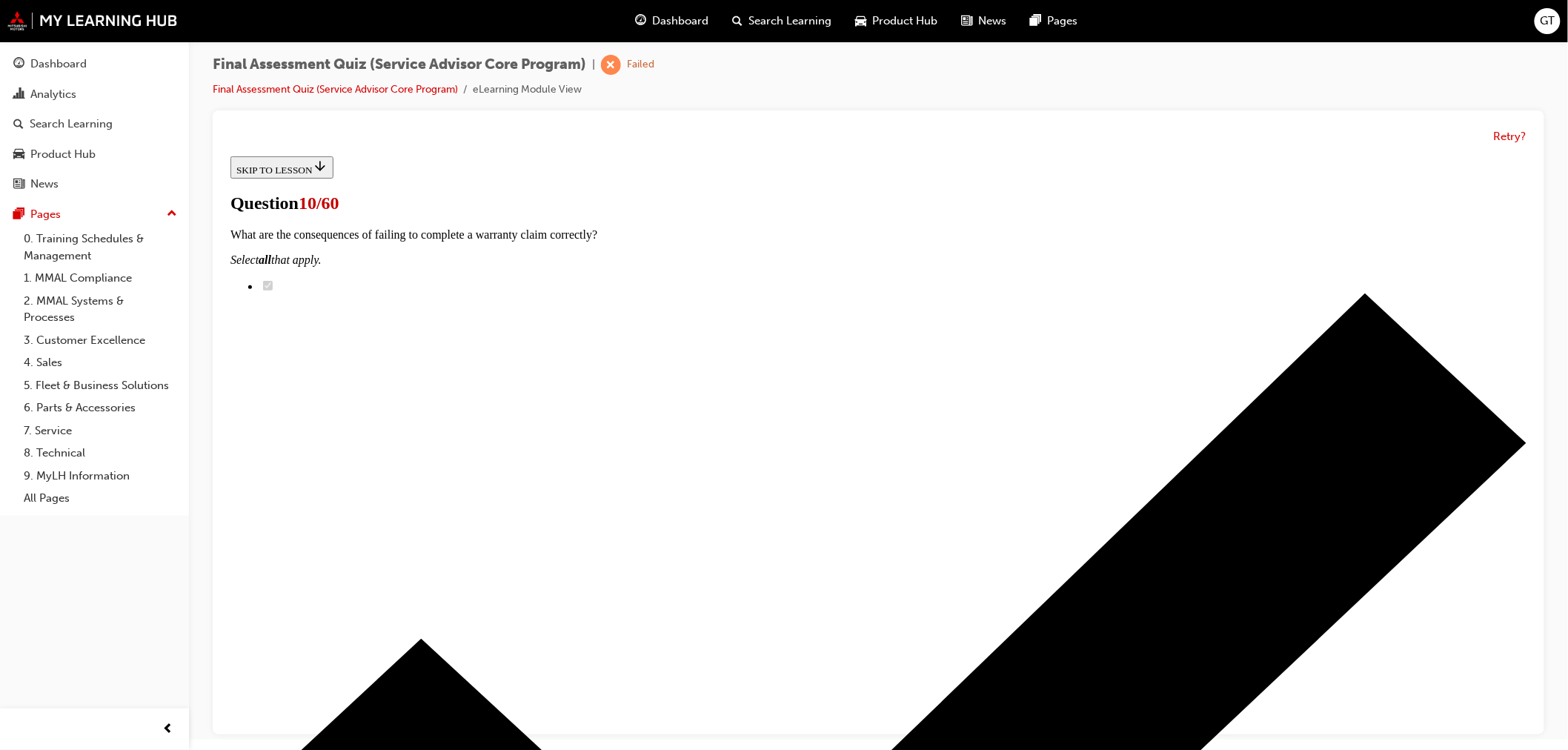
drag, startPoint x: 811, startPoint y: 598, endPoint x: 997, endPoint y: 593, distance: 186.1
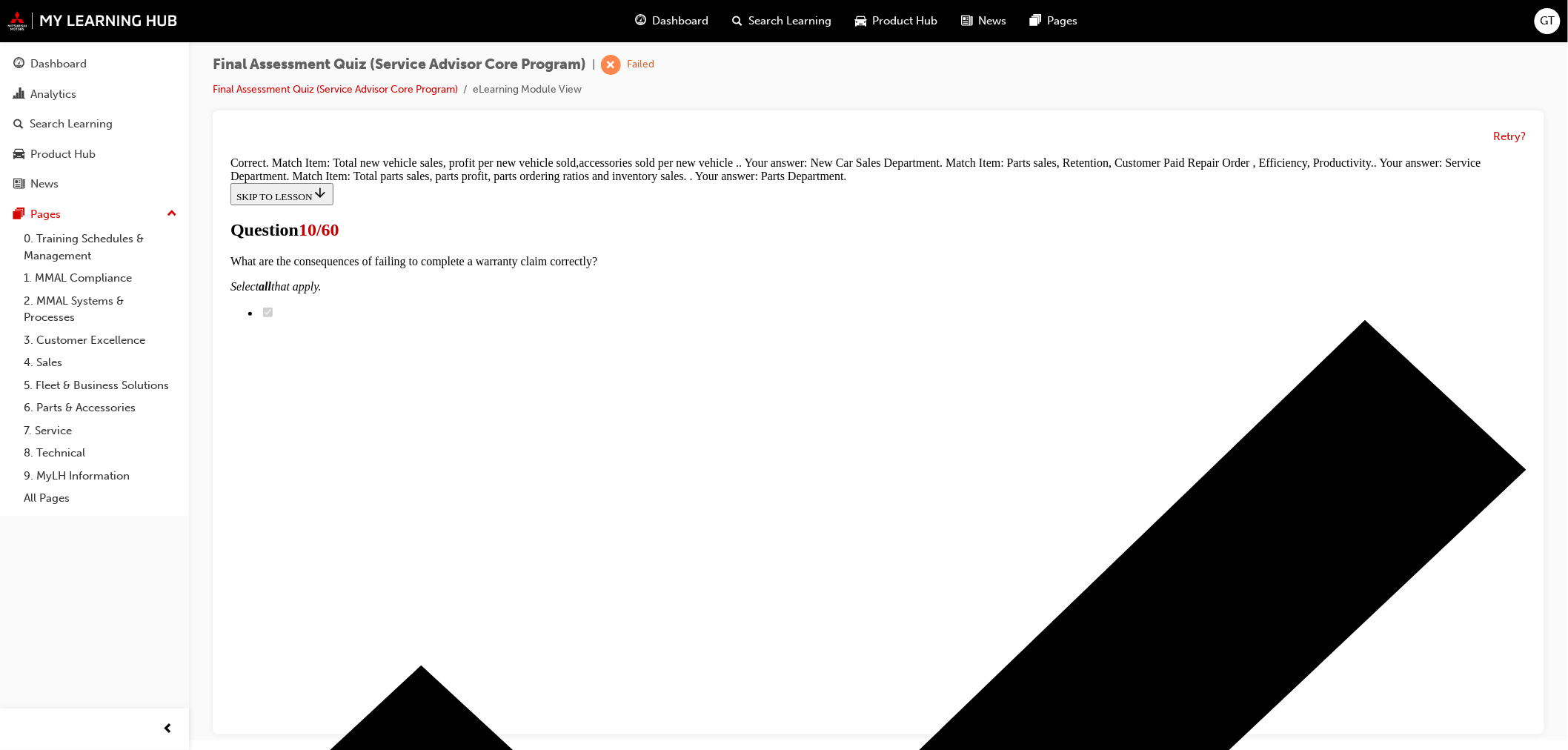
scroll to position [277, 0]
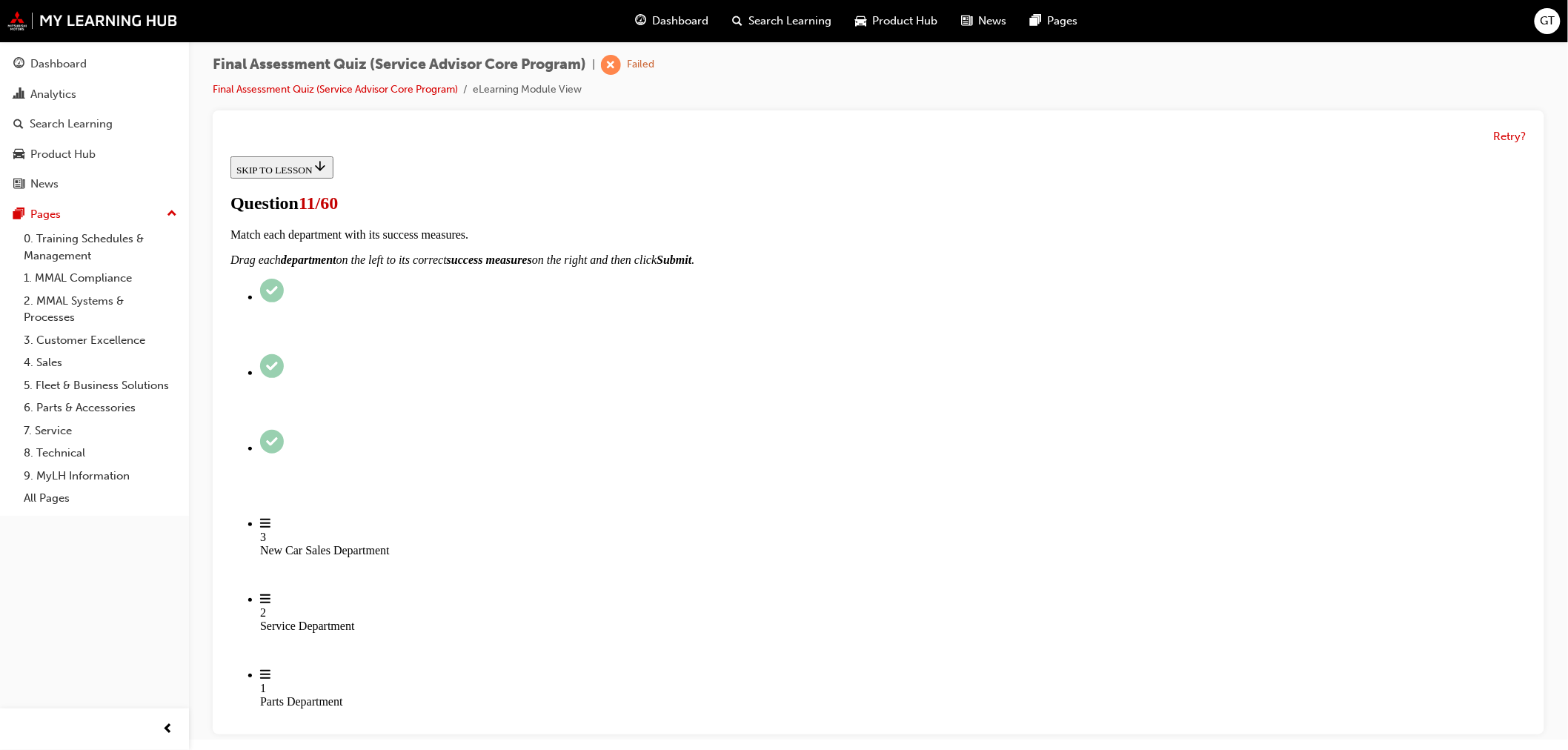
scroll to position [165, 0]
checkbox input "true"
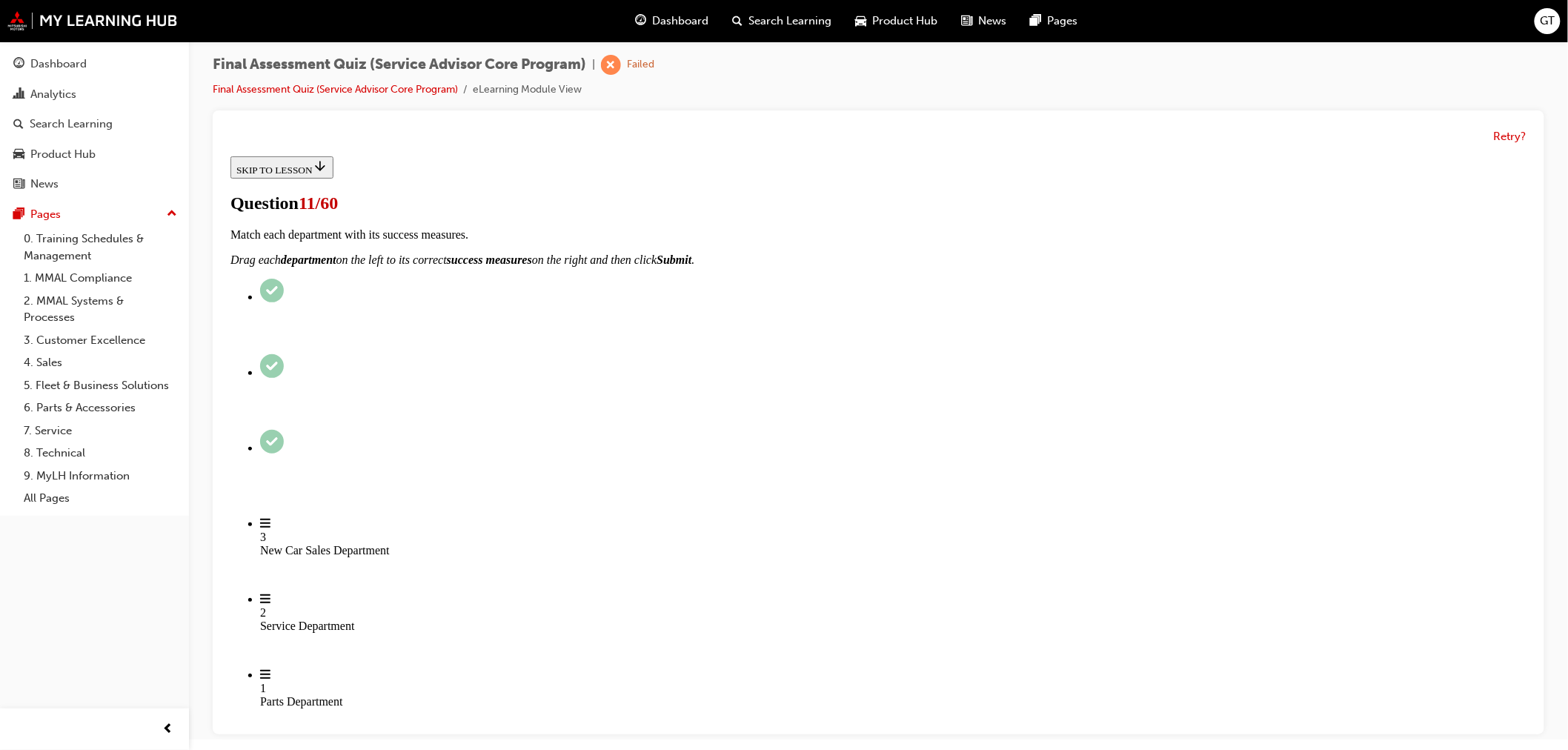
checkbox input "true"
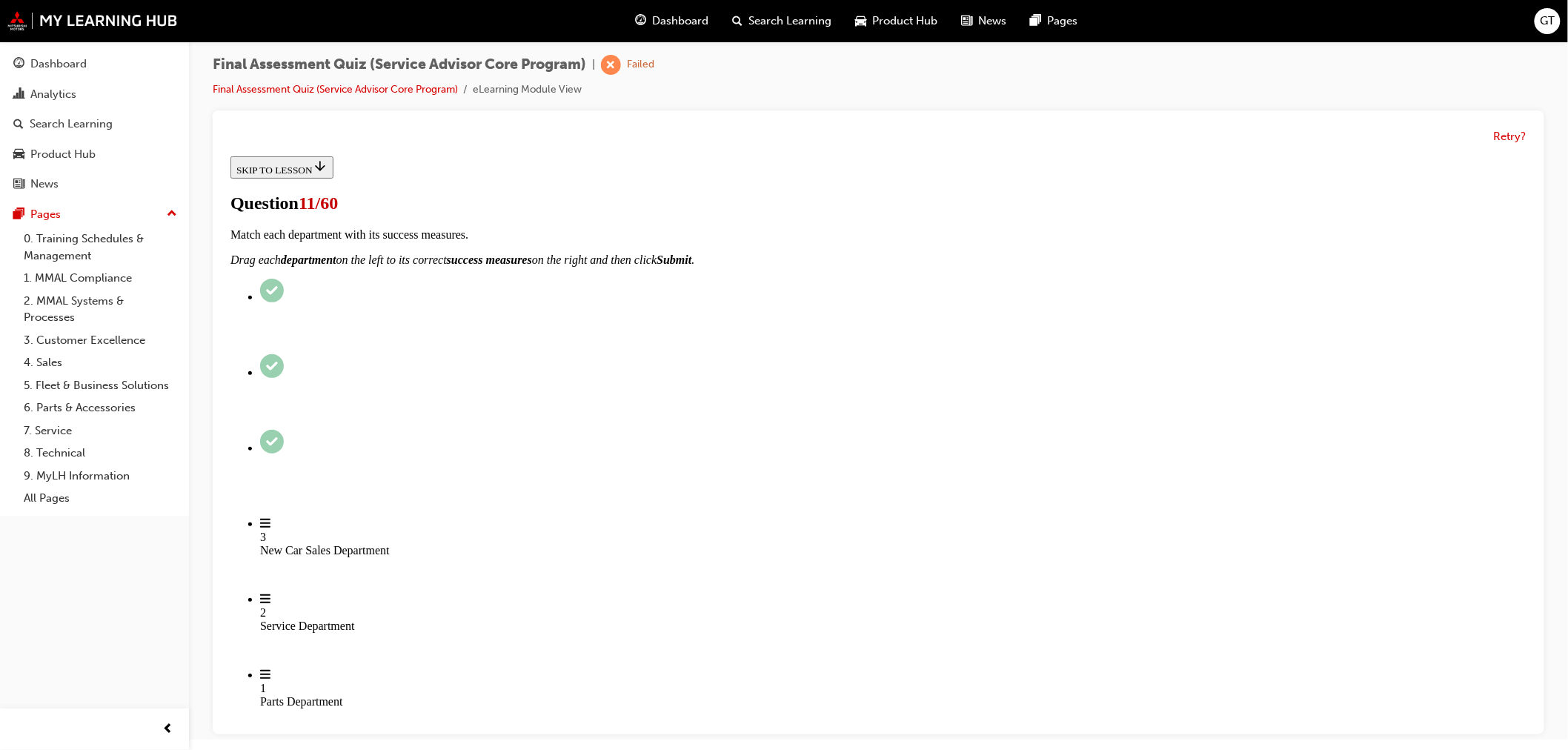
checkbox input "true"
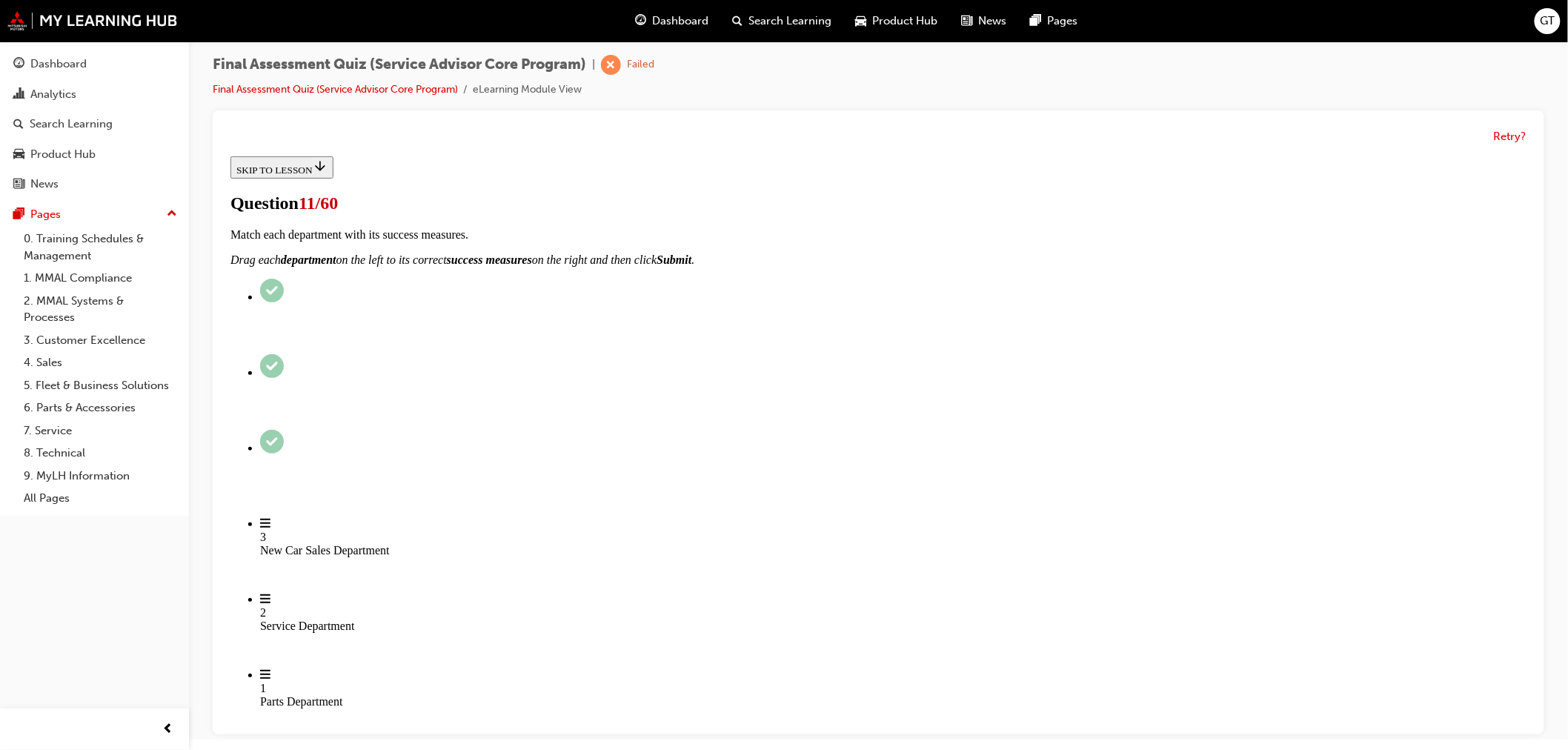
checkbox input "true"
checkbox input "false"
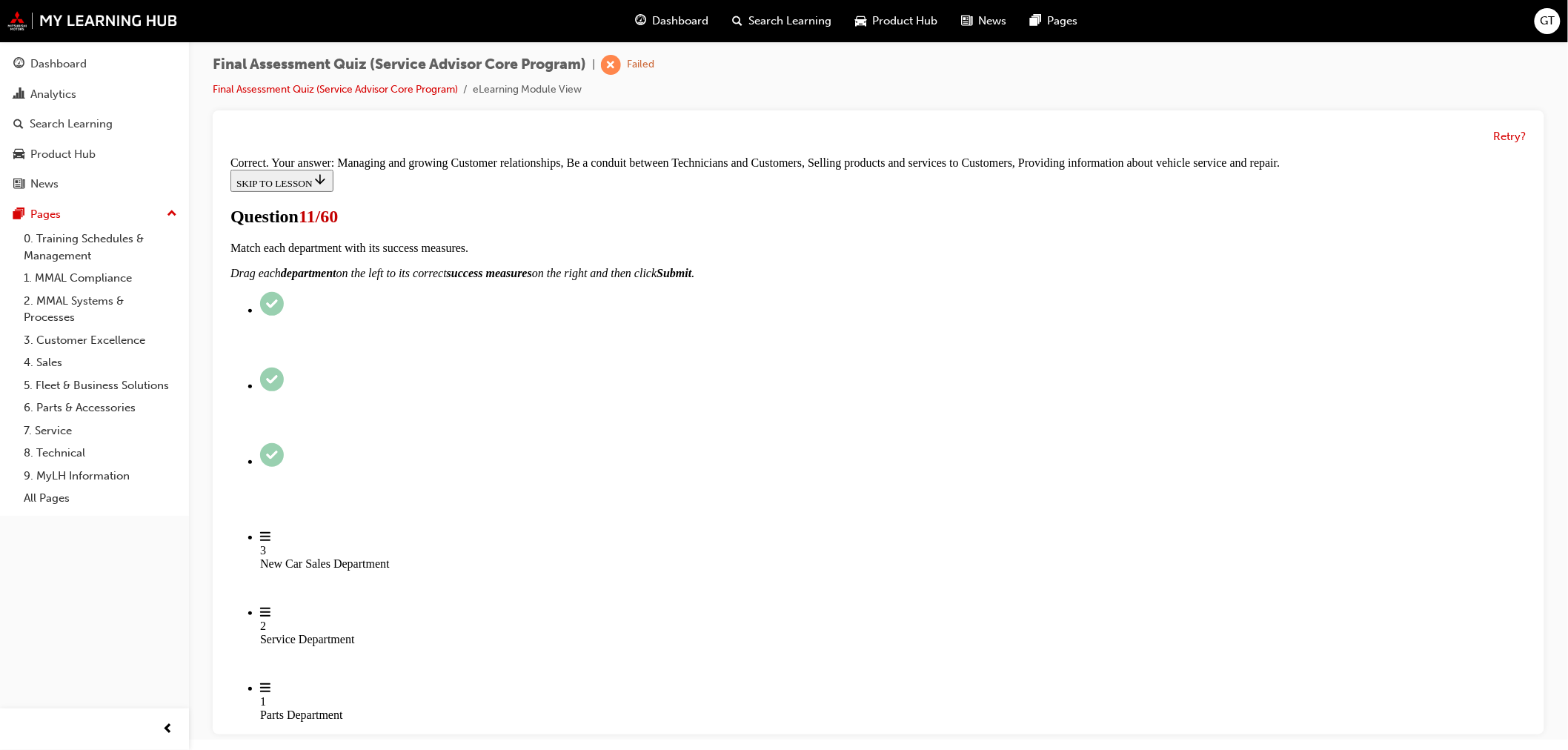
scroll to position [317, 0]
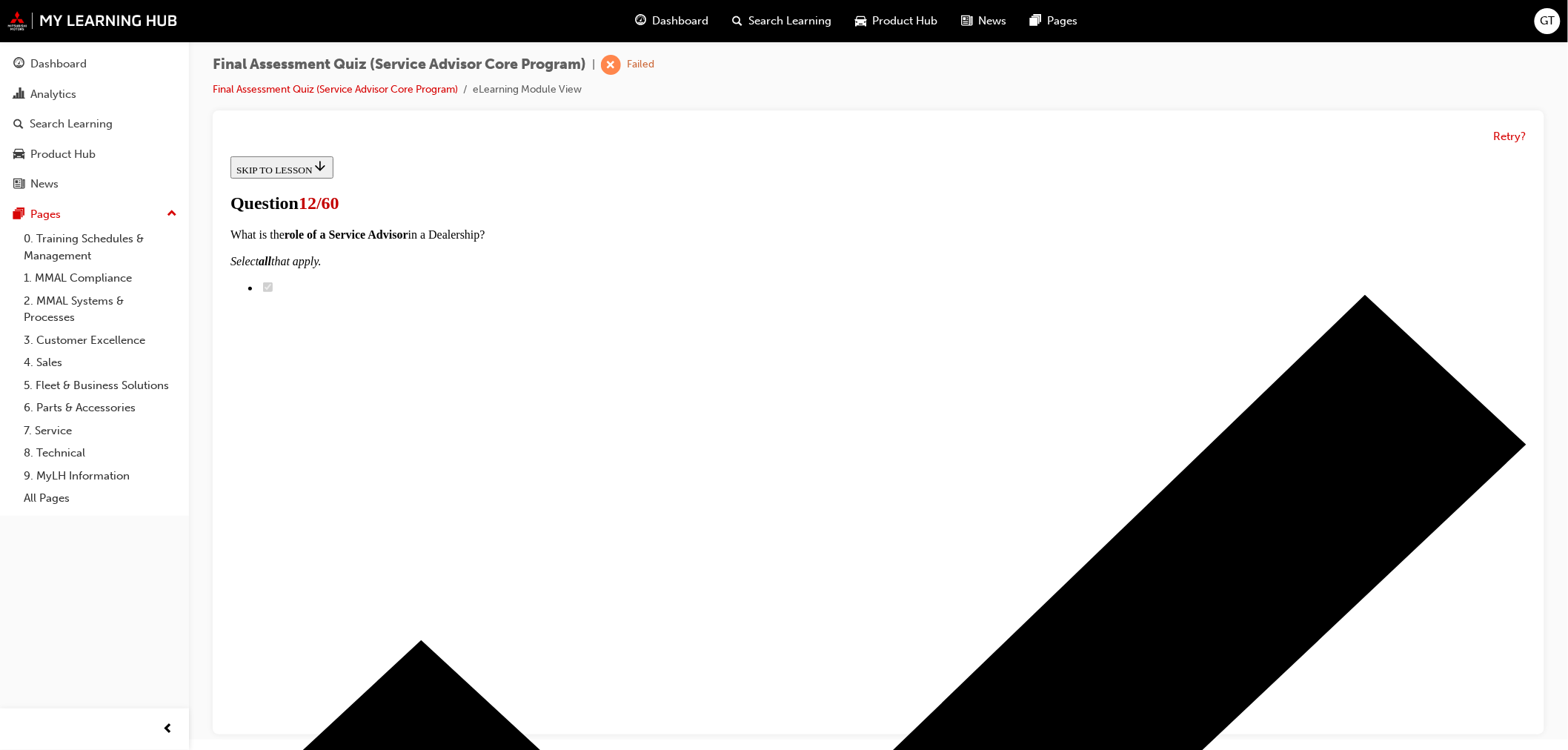
scroll to position [308, 0]
drag, startPoint x: 717, startPoint y: 550, endPoint x: 1002, endPoint y: 258, distance: 408.0
drag, startPoint x: 756, startPoint y: 577, endPoint x: 986, endPoint y: 355, distance: 319.7
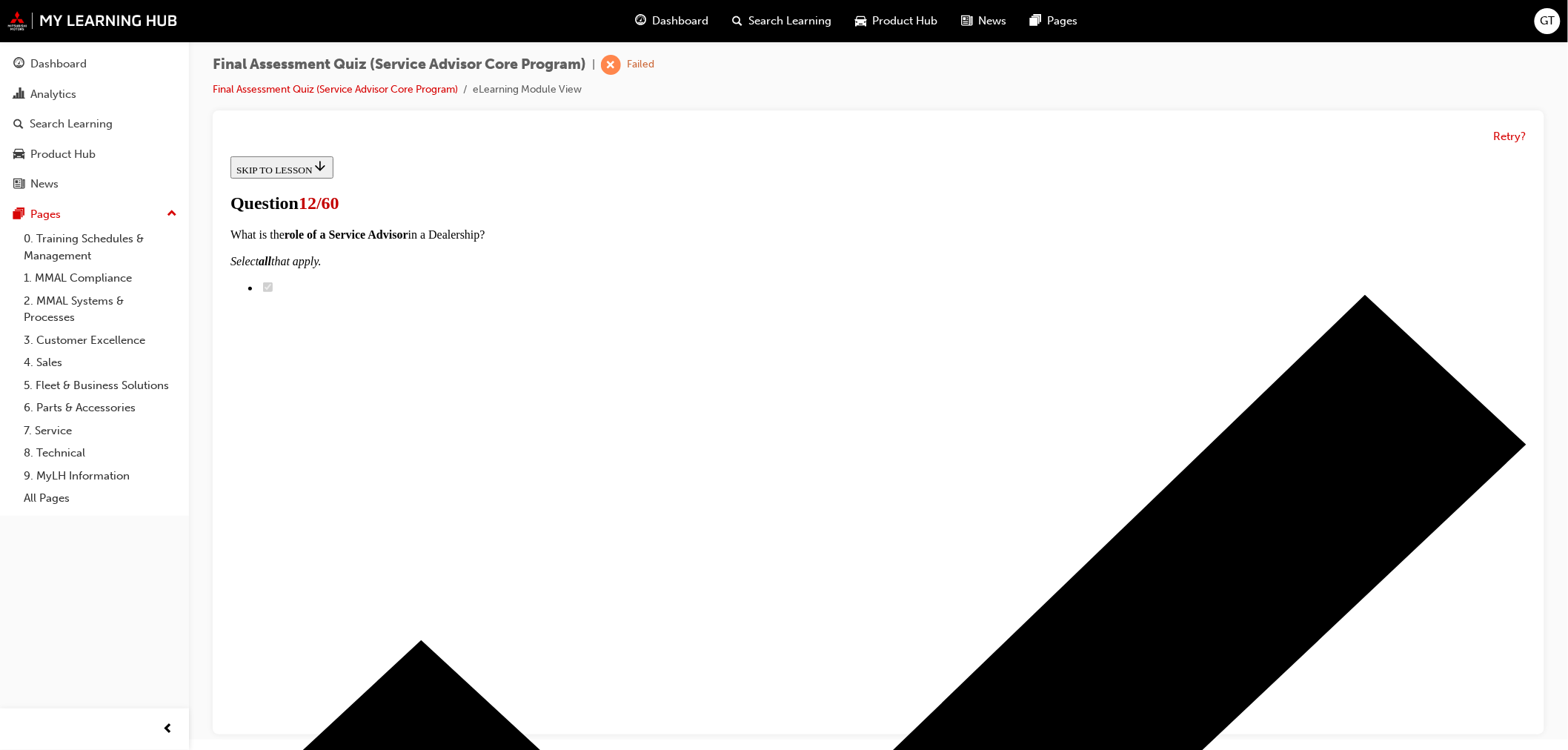
drag, startPoint x: 748, startPoint y: 542, endPoint x: 982, endPoint y: 451, distance: 251.1
drag, startPoint x: 756, startPoint y: 546, endPoint x: 1009, endPoint y: 550, distance: 253.0
drag, startPoint x: 752, startPoint y: 624, endPoint x: 1004, endPoint y: 621, distance: 252.0
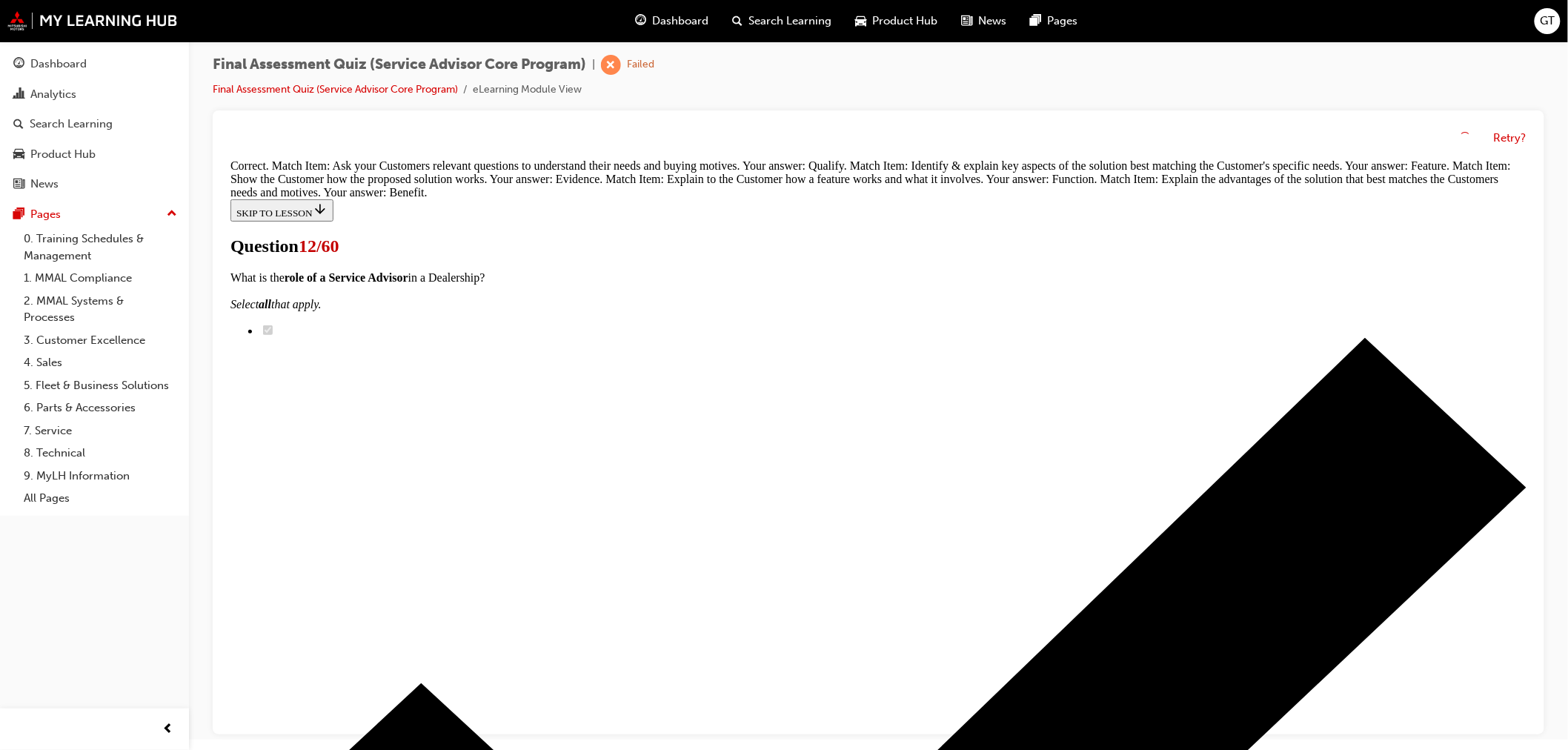
scroll to position [487, 0]
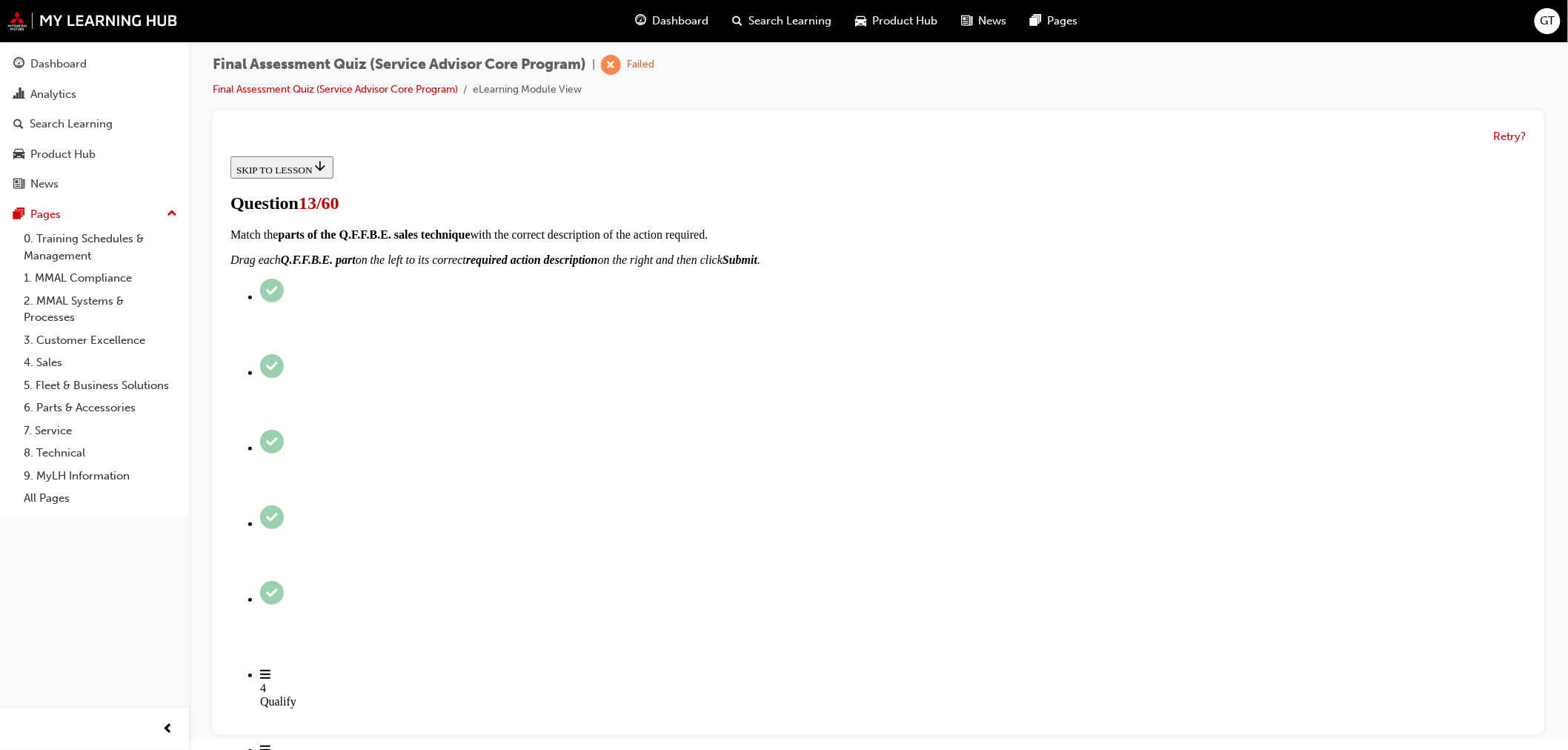
scroll to position [120, 0]
radio input "true"
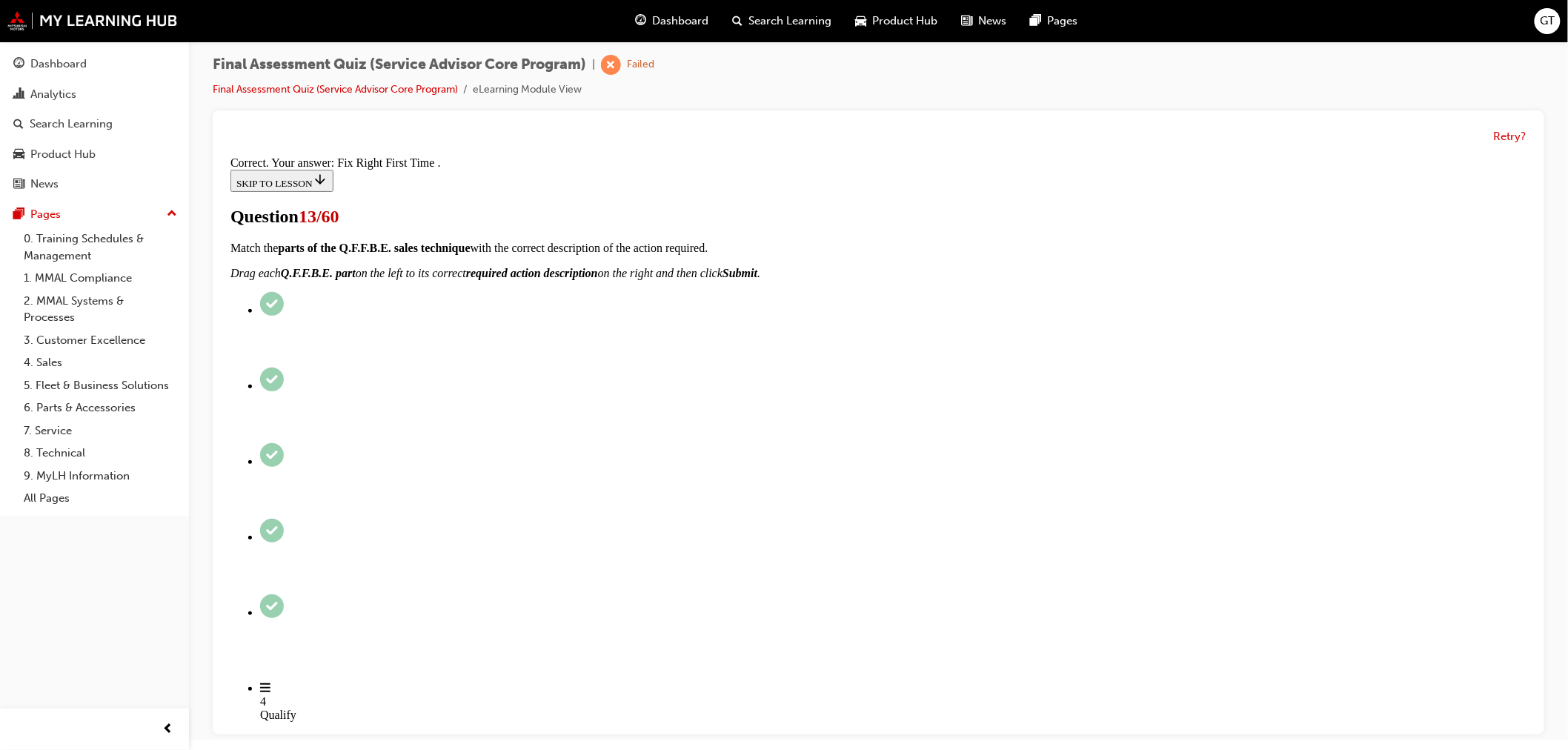
scroll to position [208, 0]
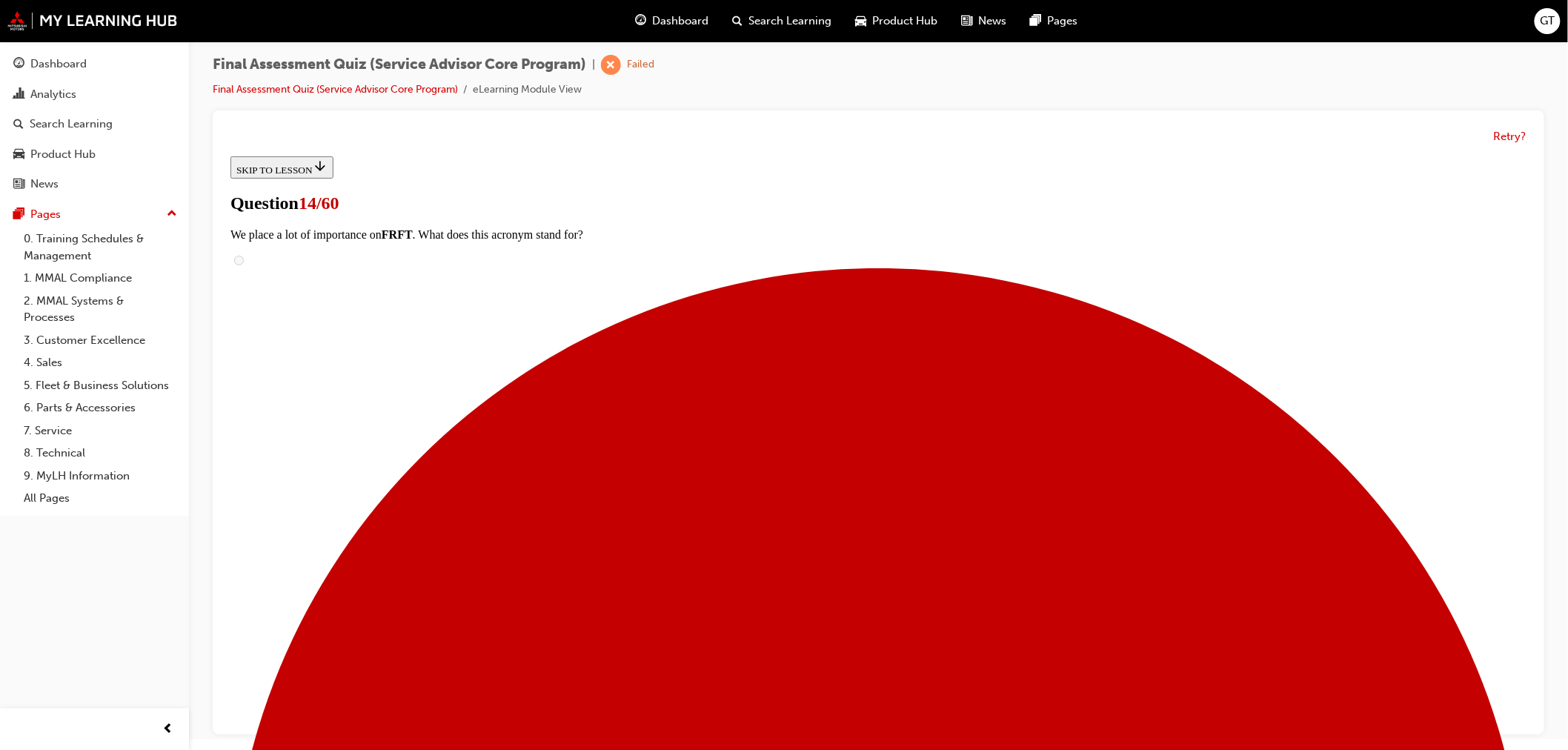
scroll to position [0, 0]
